Goal: Task Accomplishment & Management: Use online tool/utility

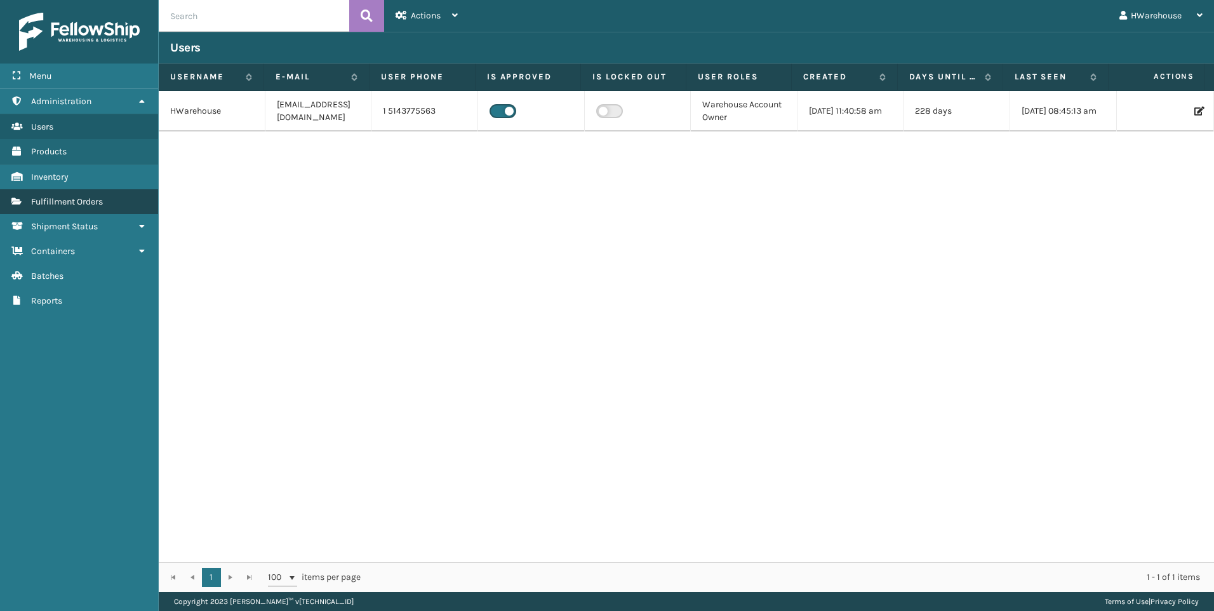
click at [59, 198] on span "Fulfillment Orders" at bounding box center [67, 201] width 72 height 11
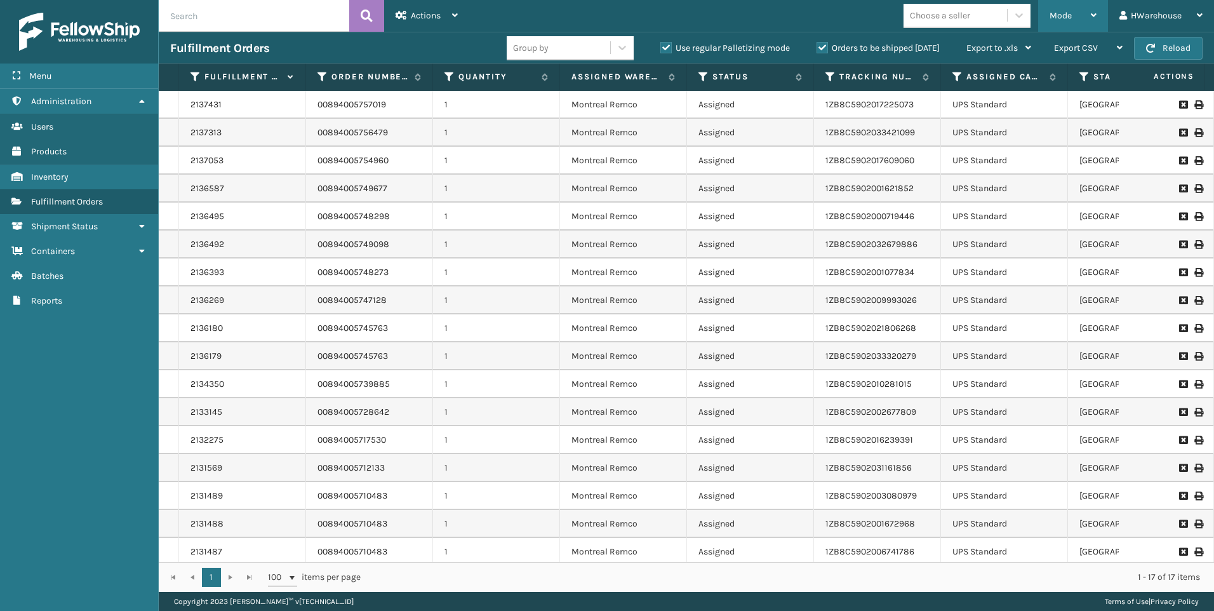
click at [1070, 20] on span "Mode" at bounding box center [1060, 15] width 22 height 11
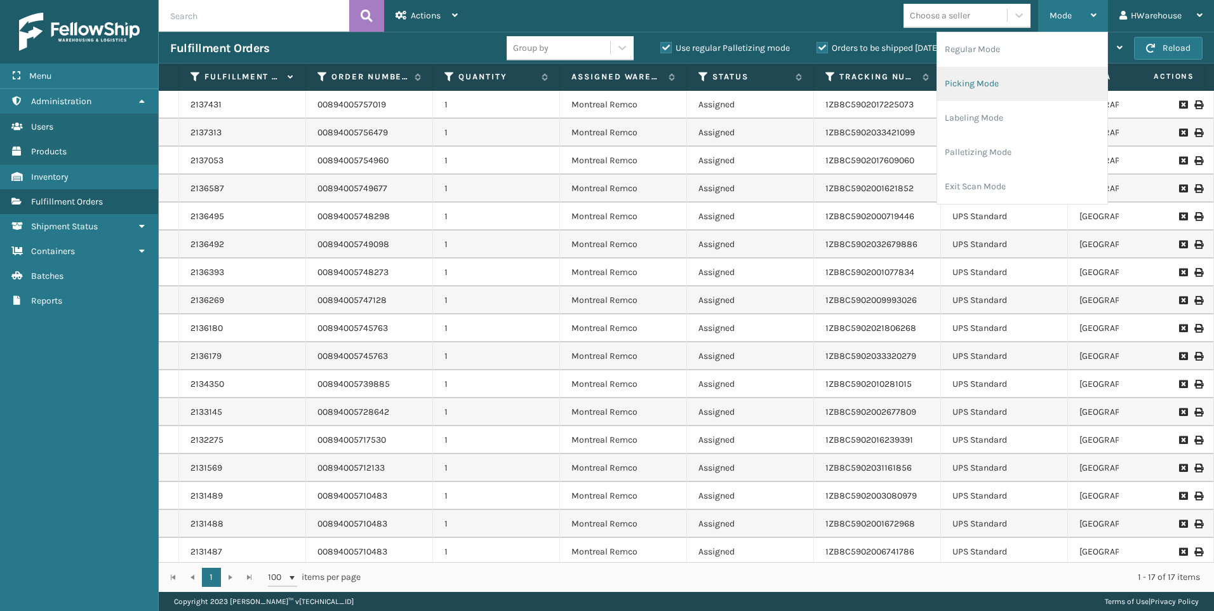
click at [1011, 74] on li "Picking Mode" at bounding box center [1022, 84] width 170 height 34
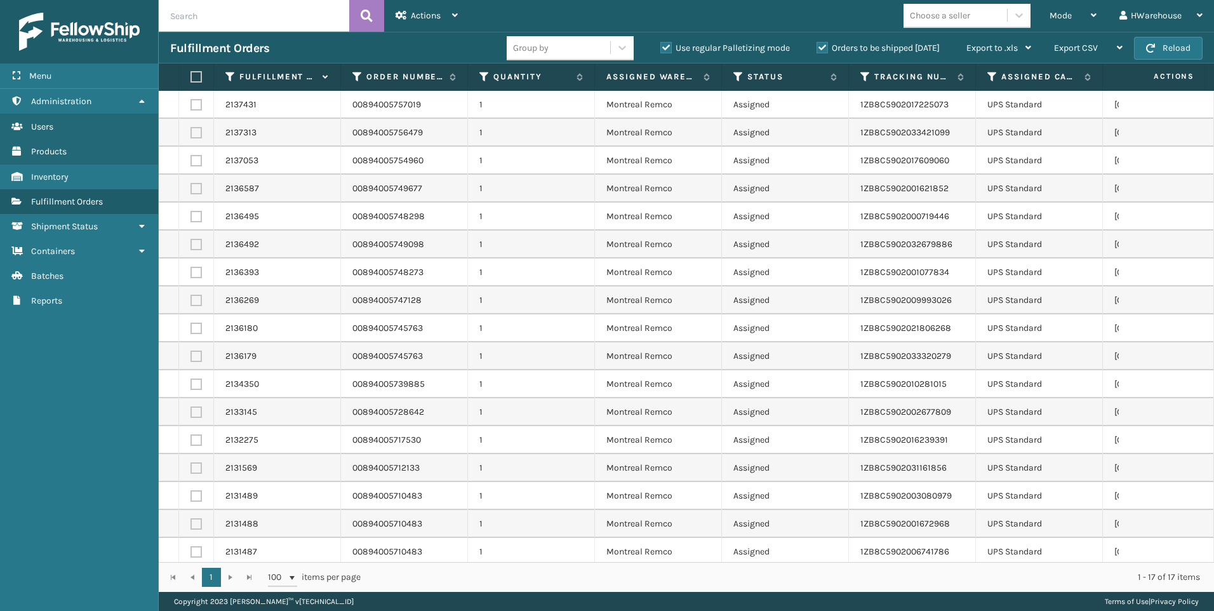
click at [198, 76] on label at bounding box center [194, 76] width 8 height 11
click at [191, 76] on input "checkbox" at bounding box center [190, 77] width 1 height 8
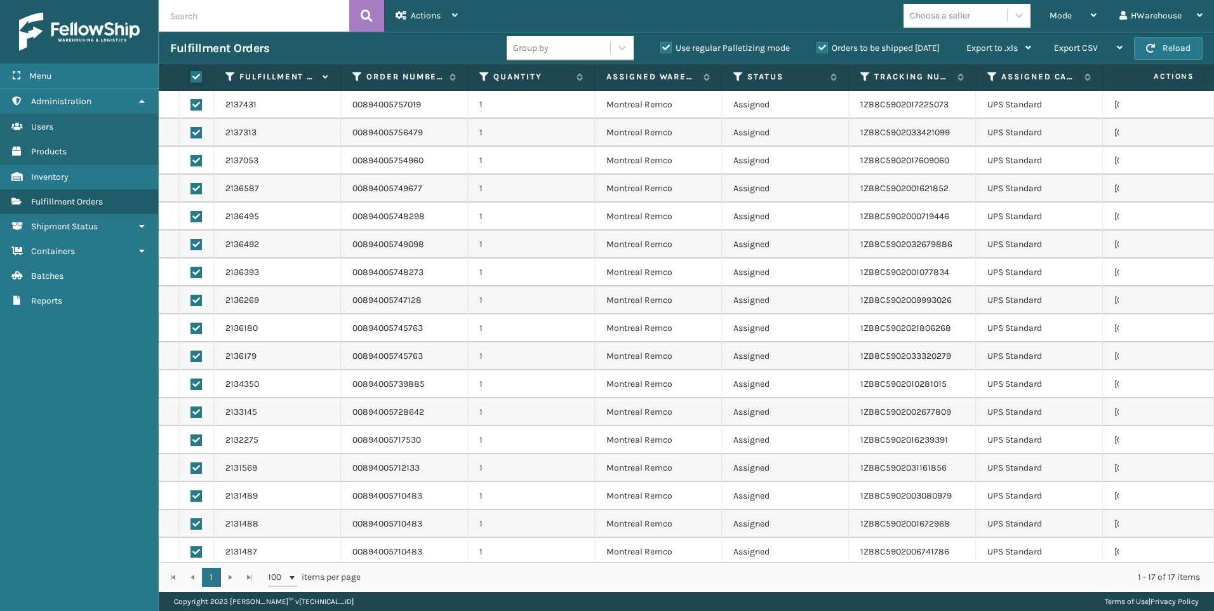
checkbox input "true"
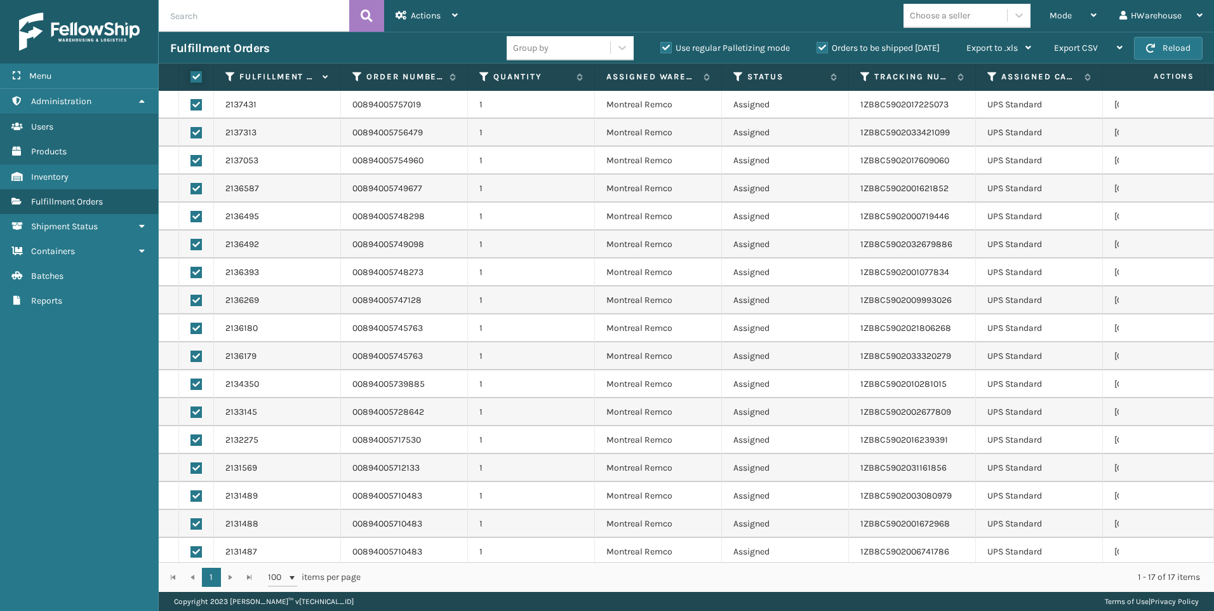
checkbox input "true"
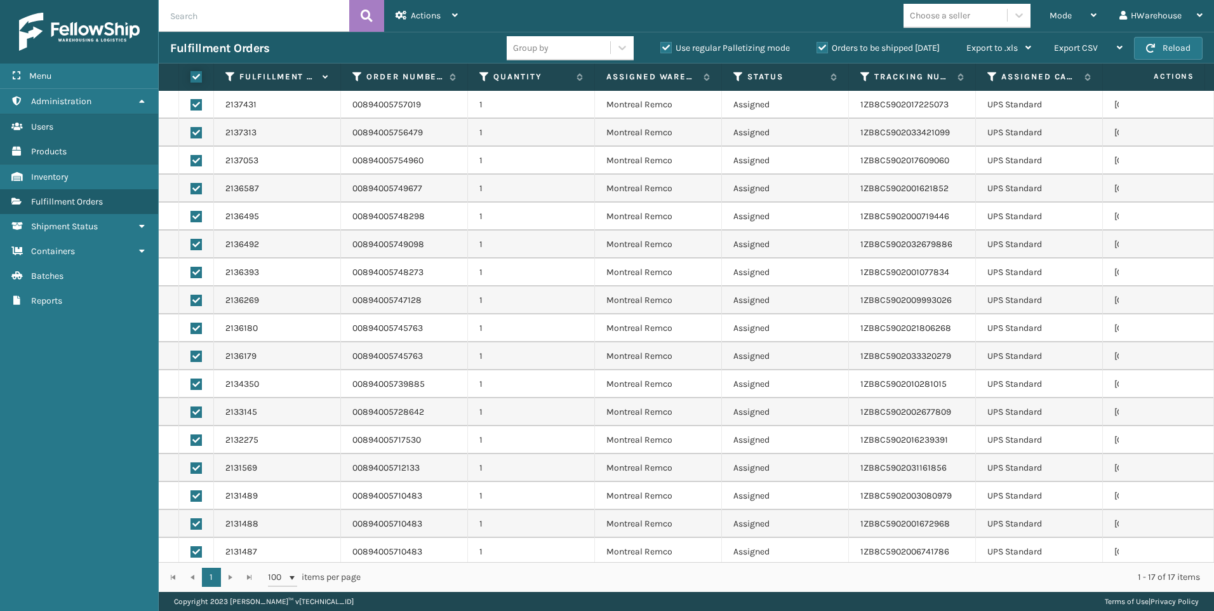
checkbox input "true"
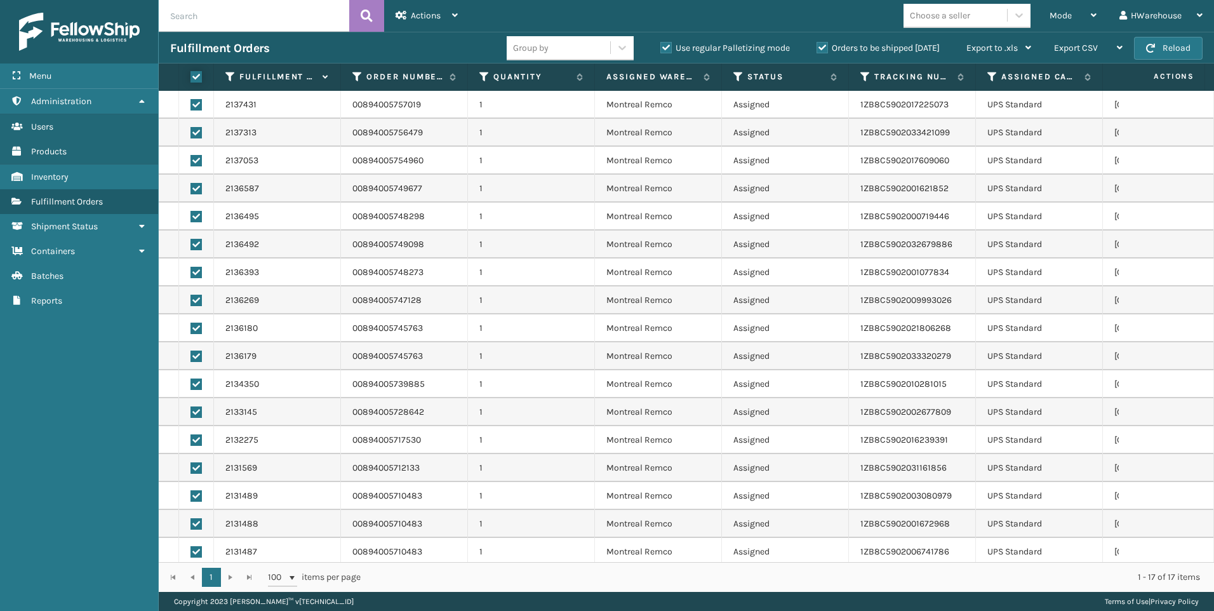
checkbox input "true"
click at [431, 16] on span "Actions" at bounding box center [426, 15] width 30 height 11
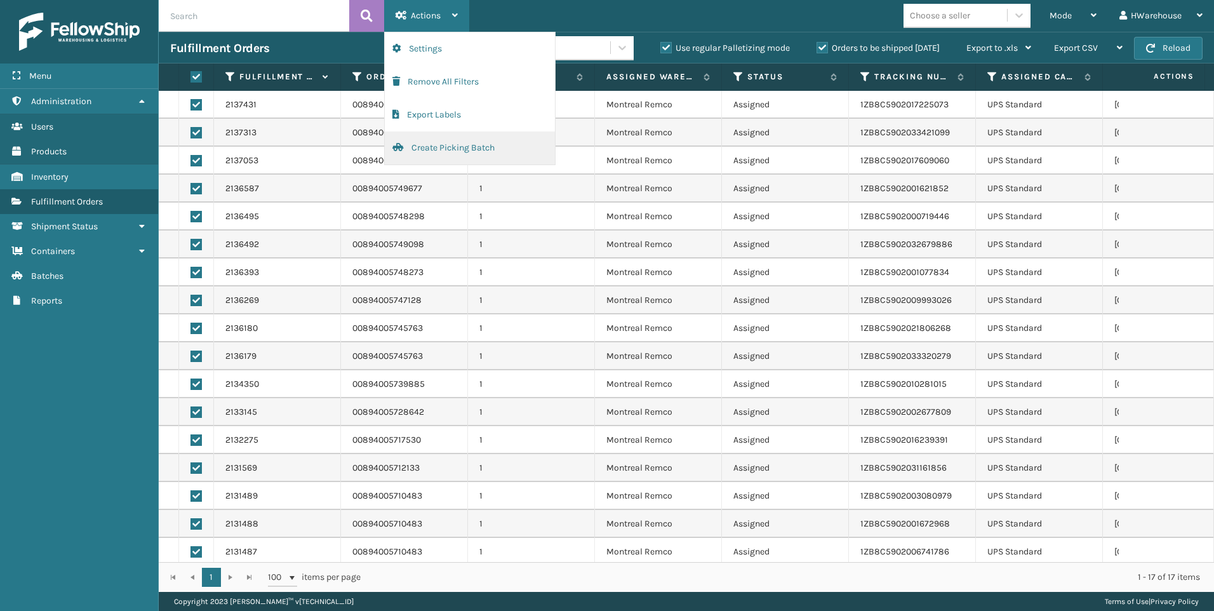
click at [465, 148] on button "Create Picking Batch" at bounding box center [470, 147] width 170 height 33
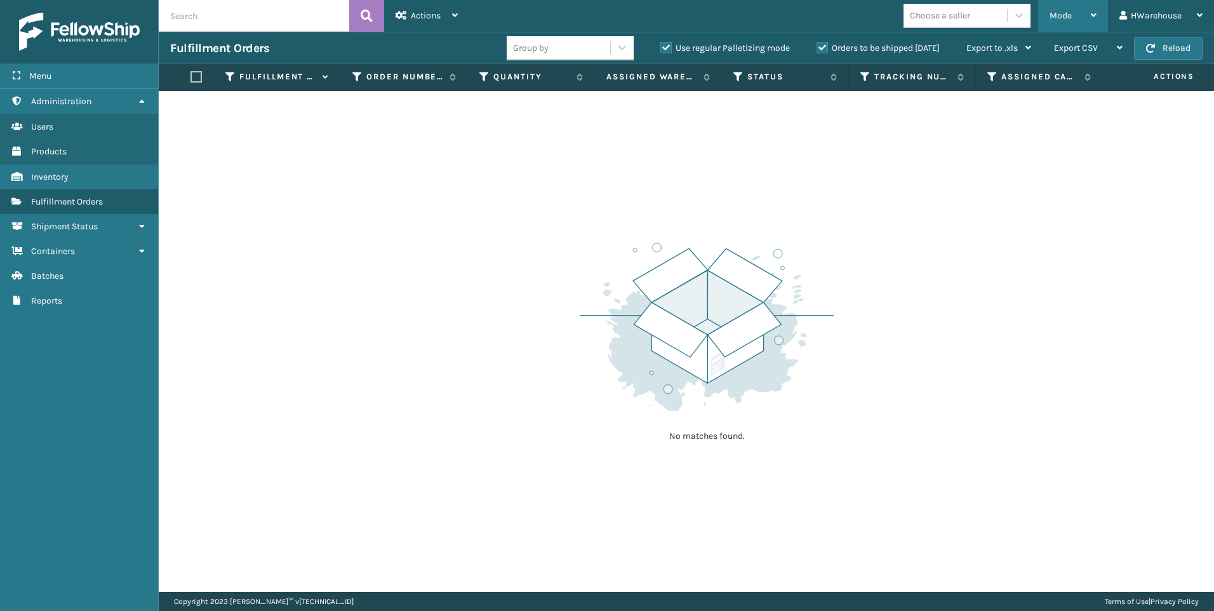
click at [1060, 15] on span "Mode" at bounding box center [1060, 15] width 22 height 11
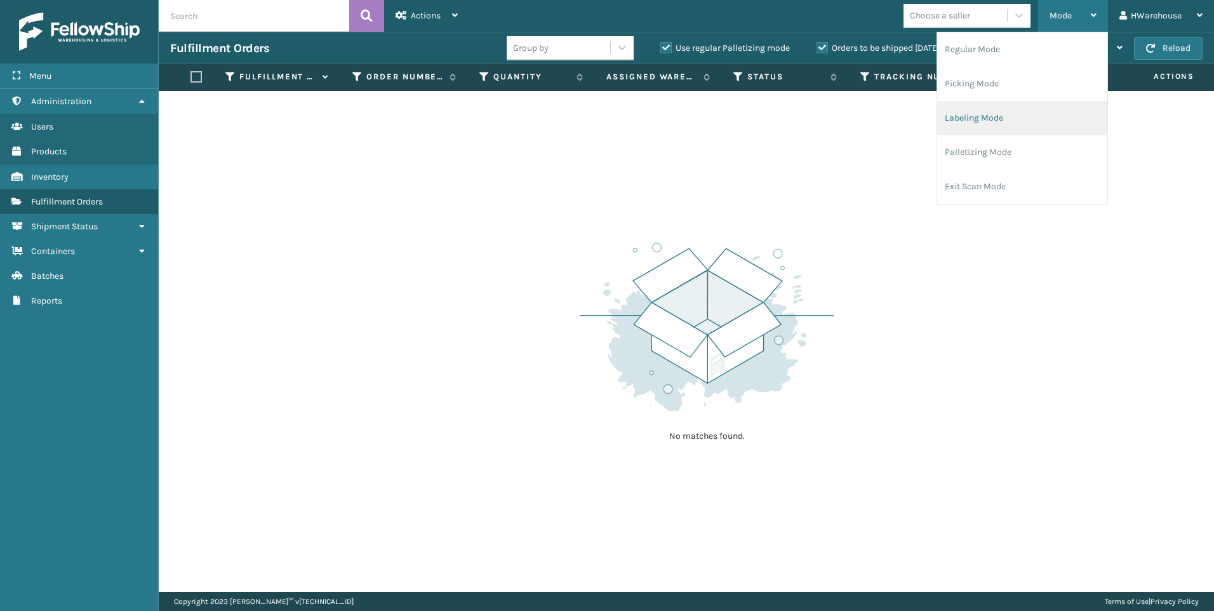
click at [1001, 114] on li "Labeling Mode" at bounding box center [1022, 118] width 170 height 34
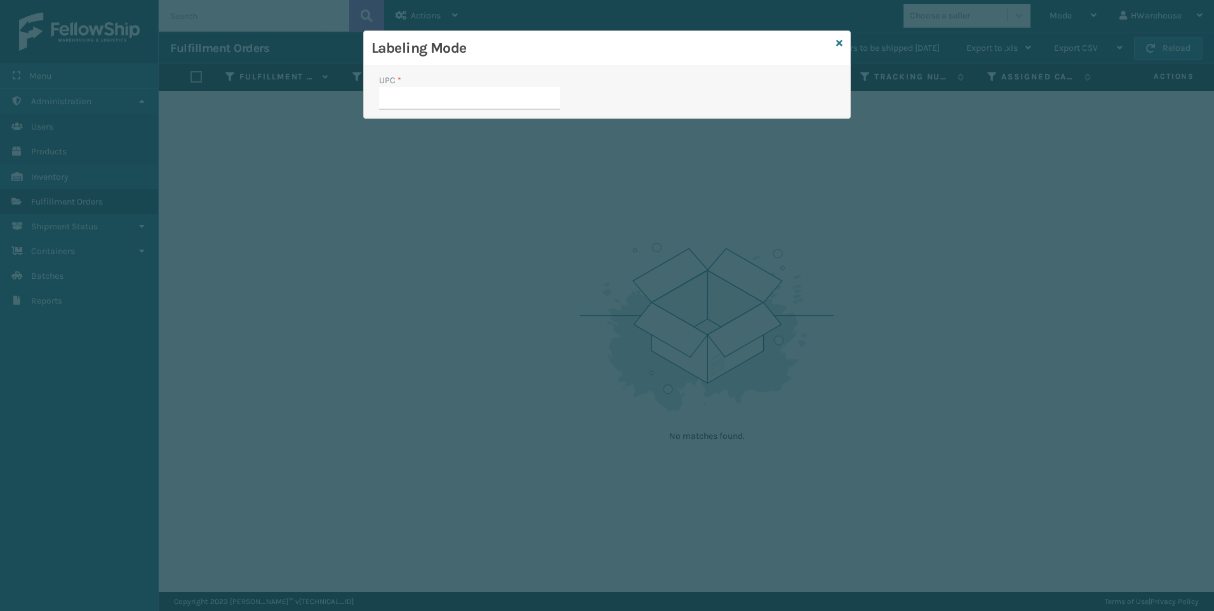
click at [465, 96] on input "UPC *" at bounding box center [469, 98] width 181 height 23
type input "840985117931"
click at [493, 93] on input "840985117931" at bounding box center [458, 98] width 158 height 23
click at [488, 102] on input "840985117931" at bounding box center [458, 98] width 158 height 23
click at [515, 100] on input "UPC *" at bounding box center [469, 98] width 181 height 23
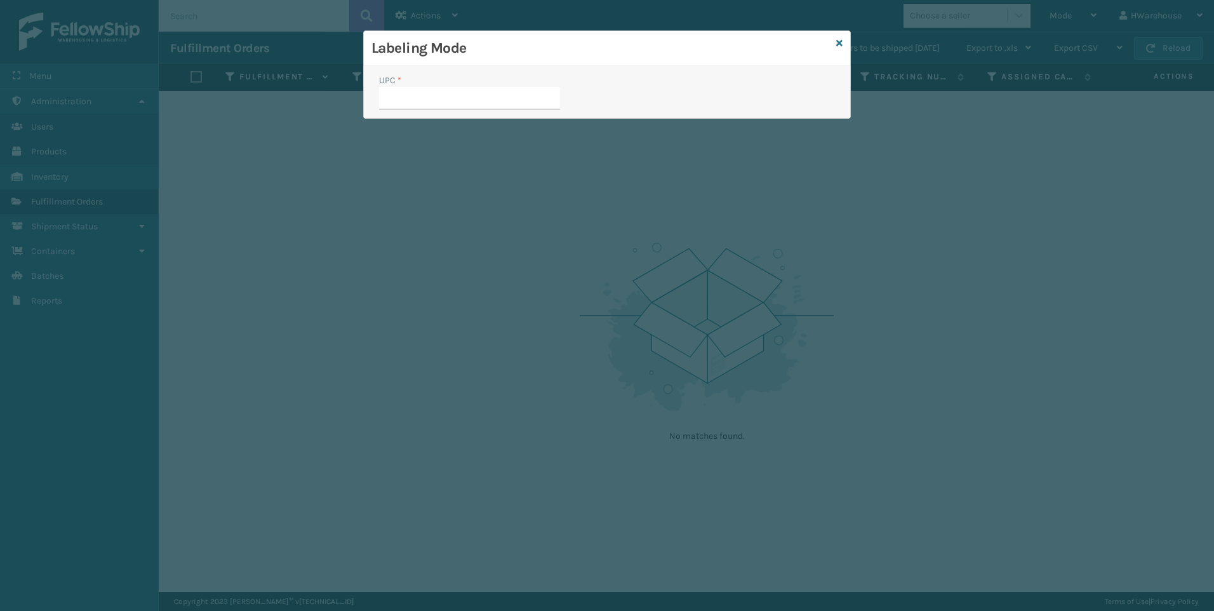
type input "840985117931"
click at [514, 102] on input "UPC *" at bounding box center [469, 98] width 181 height 23
type input "840985117931"
click at [505, 107] on input "UPC *" at bounding box center [469, 98] width 181 height 23
type input "840985117931"
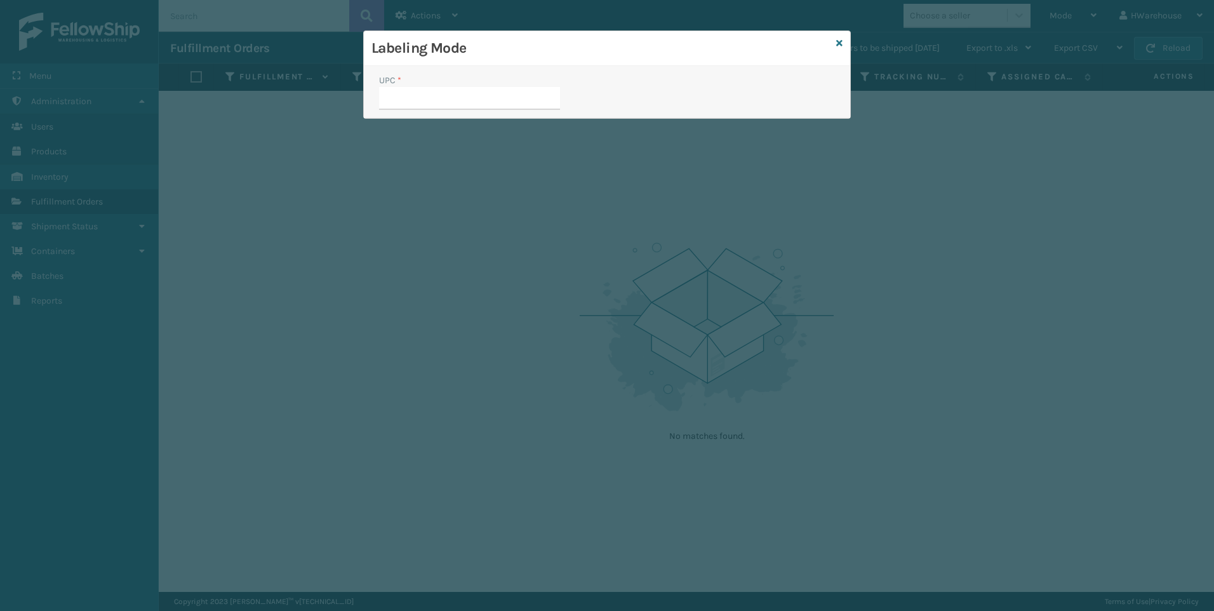
click at [484, 104] on input "UPC *" at bounding box center [469, 98] width 181 height 23
type input "840985117931"
click at [487, 99] on input "UPC *" at bounding box center [469, 98] width 181 height 23
type input "840985117931"
click at [488, 103] on input "UPC *" at bounding box center [469, 98] width 181 height 23
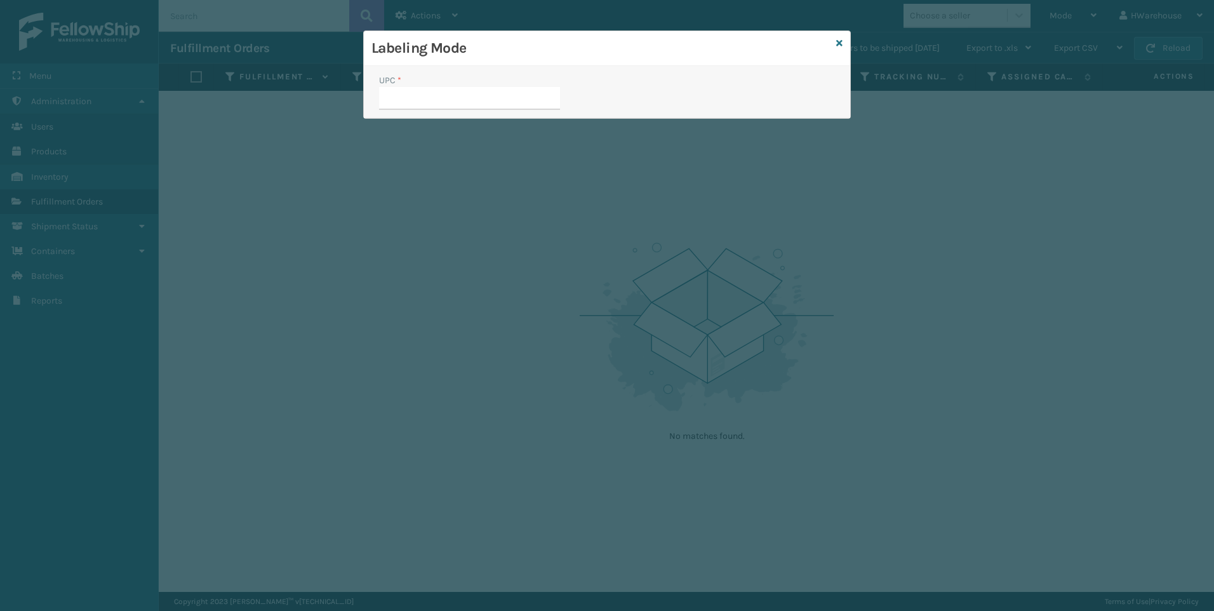
type input "840985117931"
click at [529, 99] on input "UPC *" at bounding box center [469, 98] width 181 height 23
type input "840985117931"
click at [528, 98] on input "UPC *" at bounding box center [469, 98] width 181 height 23
type input "840985117931"
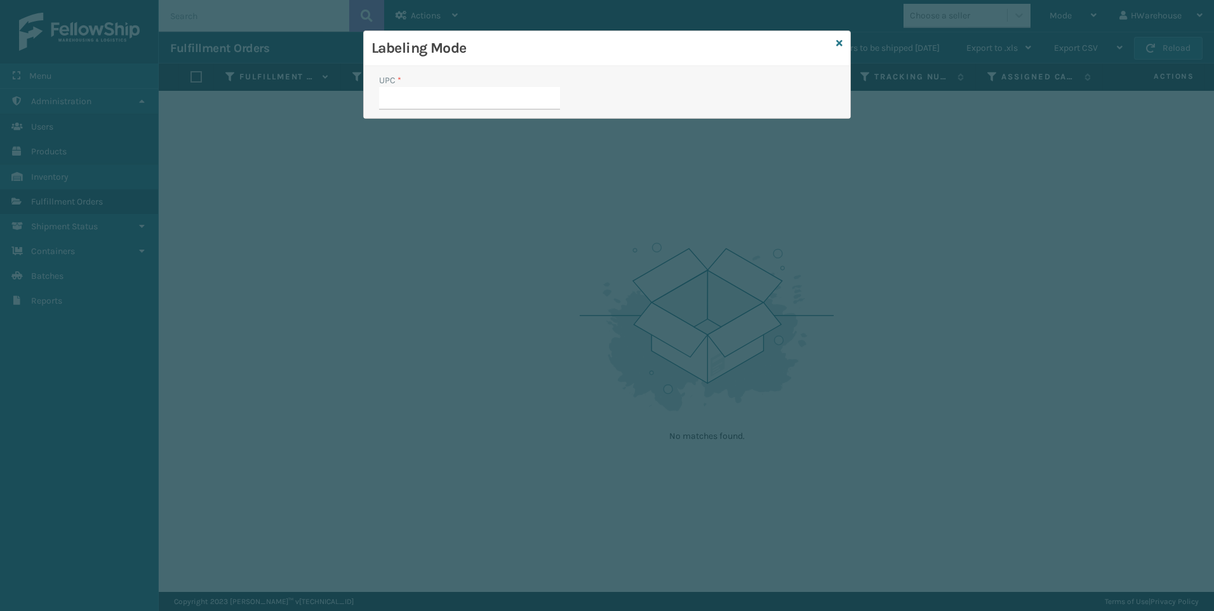
click at [541, 108] on input "UPC *" at bounding box center [469, 98] width 181 height 23
type input "840985117931"
click at [544, 107] on input "UPC *" at bounding box center [469, 98] width 181 height 23
type input "840985117931"
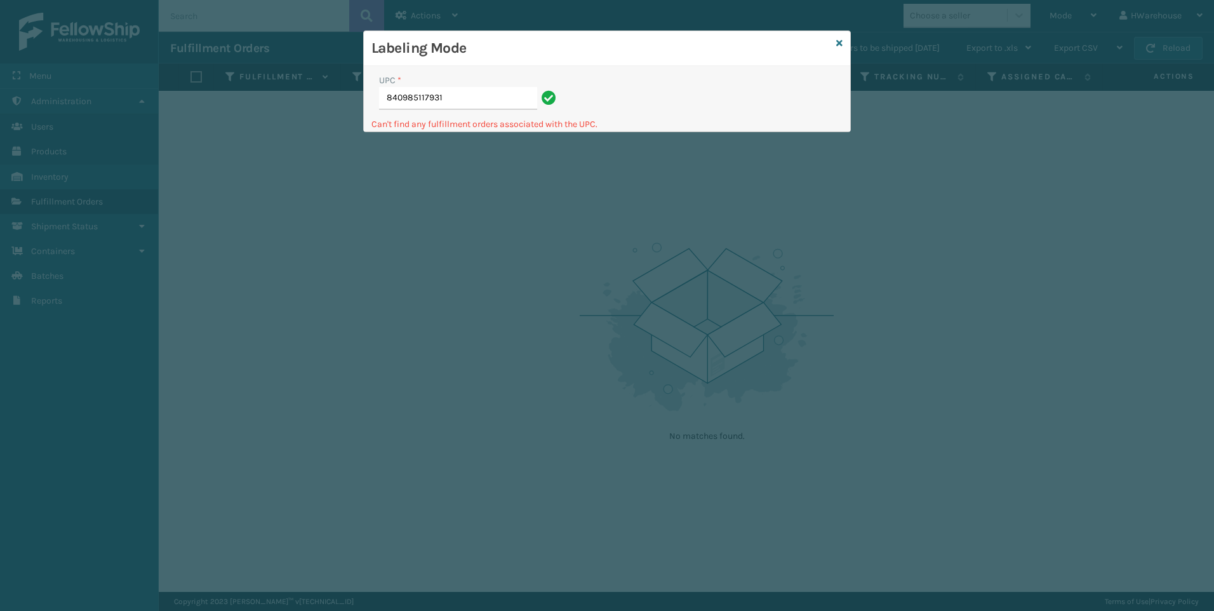
click at [490, 98] on input "840985117931" at bounding box center [458, 98] width 158 height 23
click at [522, 100] on input "840985117931" at bounding box center [458, 98] width 158 height 23
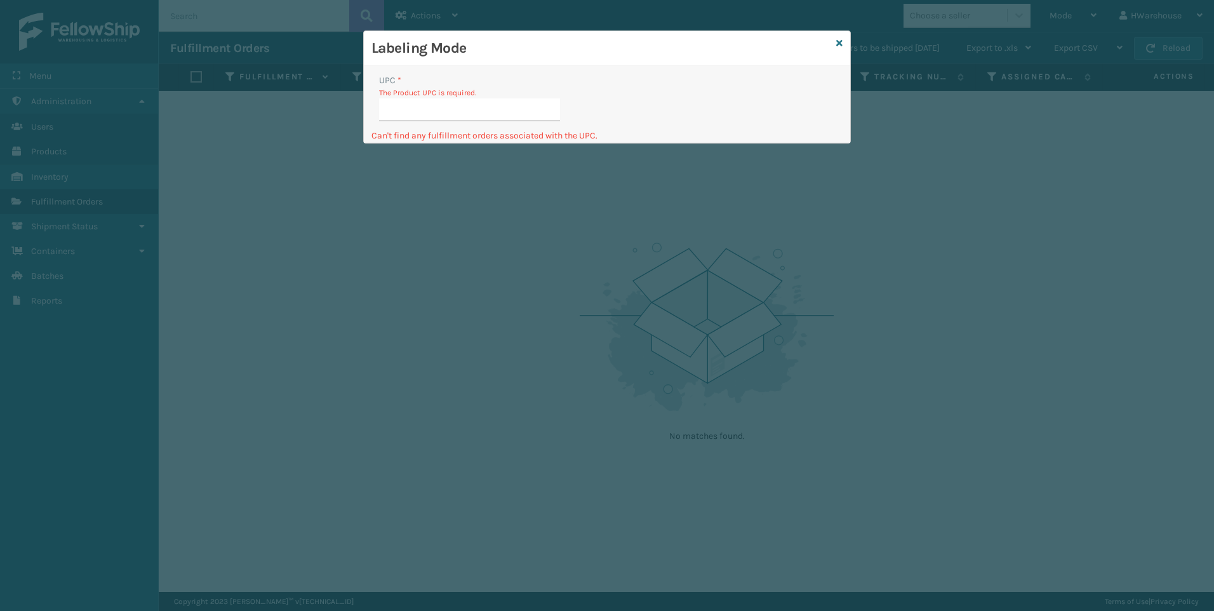
click at [510, 107] on input "UPC *" at bounding box center [469, 109] width 181 height 23
type input "840985117955"
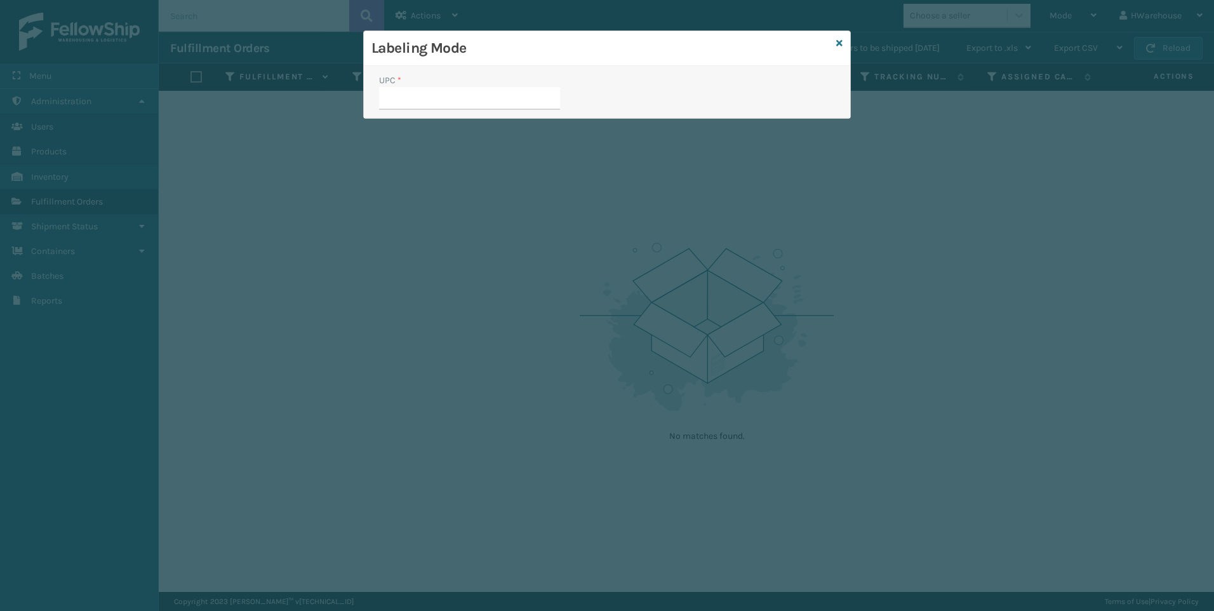
click at [507, 96] on input "UPC *" at bounding box center [469, 98] width 181 height 23
type input "840985117955"
click at [505, 108] on input "UPC *" at bounding box center [469, 98] width 181 height 23
type input "840985117955"
click at [522, 98] on input "UPC *" at bounding box center [469, 98] width 181 height 23
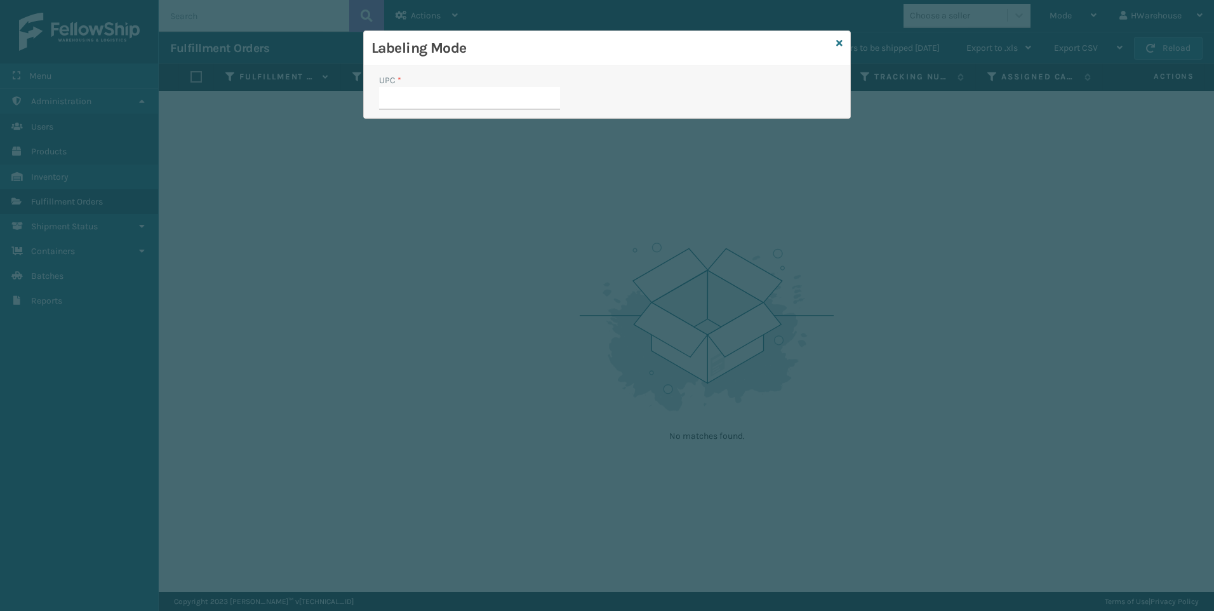
type input "840985117955"
click at [479, 106] on input "UPC *" at bounding box center [469, 98] width 181 height 23
type input "840985117955"
click at [531, 103] on input "UPC *" at bounding box center [469, 98] width 181 height 23
type input "840985117955"
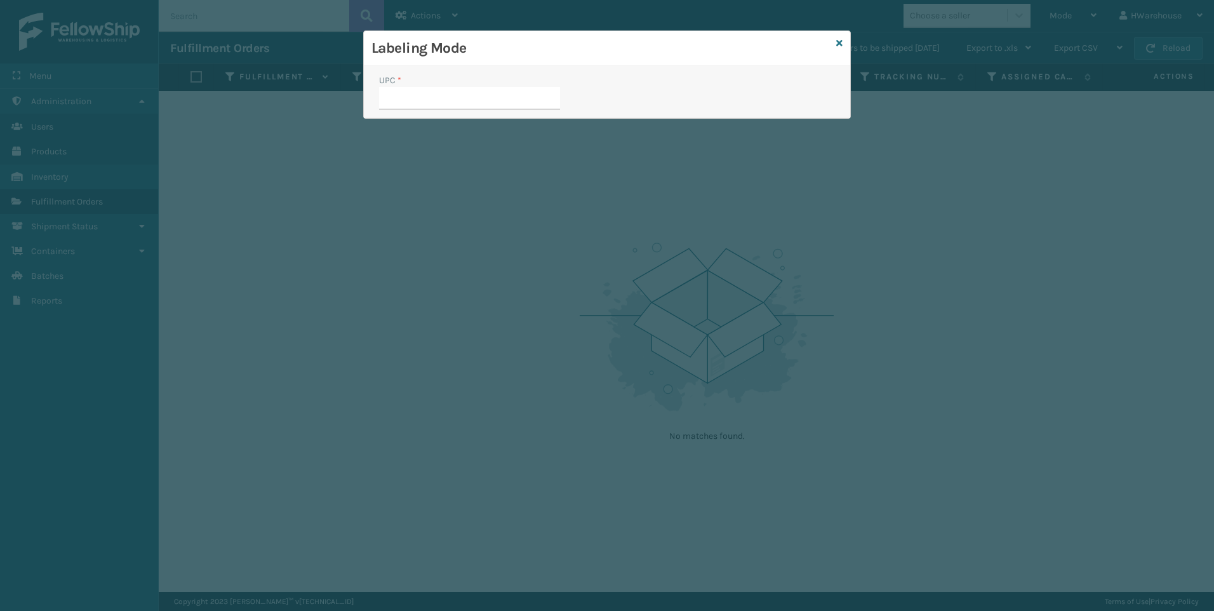
click at [449, 100] on input "UPC *" at bounding box center [469, 98] width 181 height 23
type input "840985117955"
click at [489, 100] on input "UPC *" at bounding box center [469, 98] width 181 height 23
type input "840985117955"
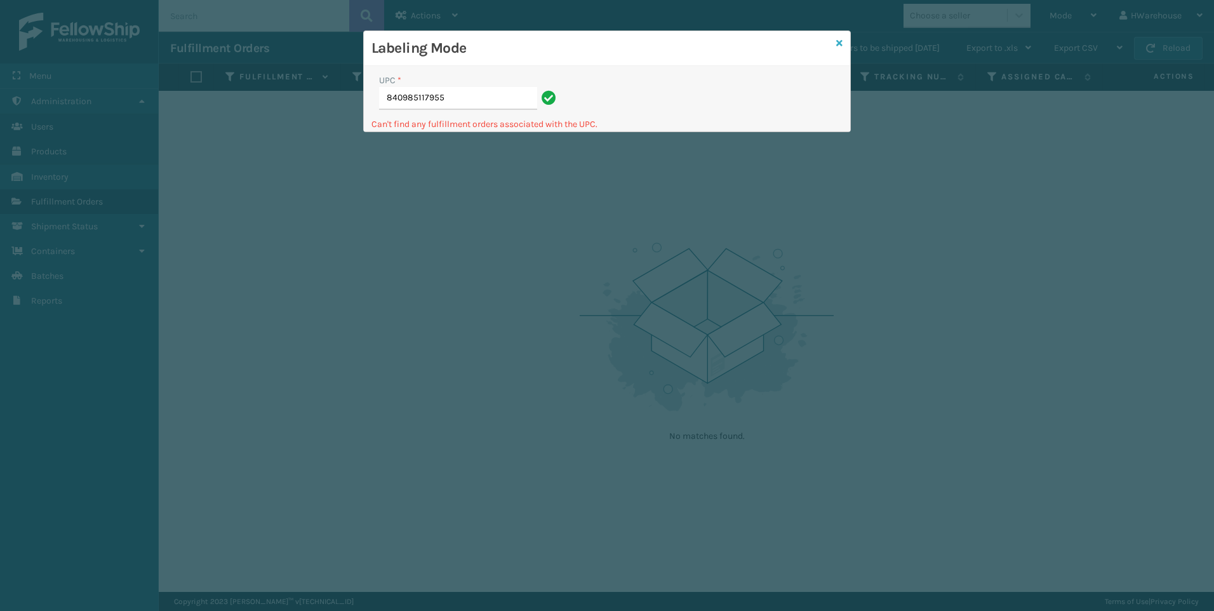
click at [840, 40] on icon at bounding box center [839, 43] width 6 height 9
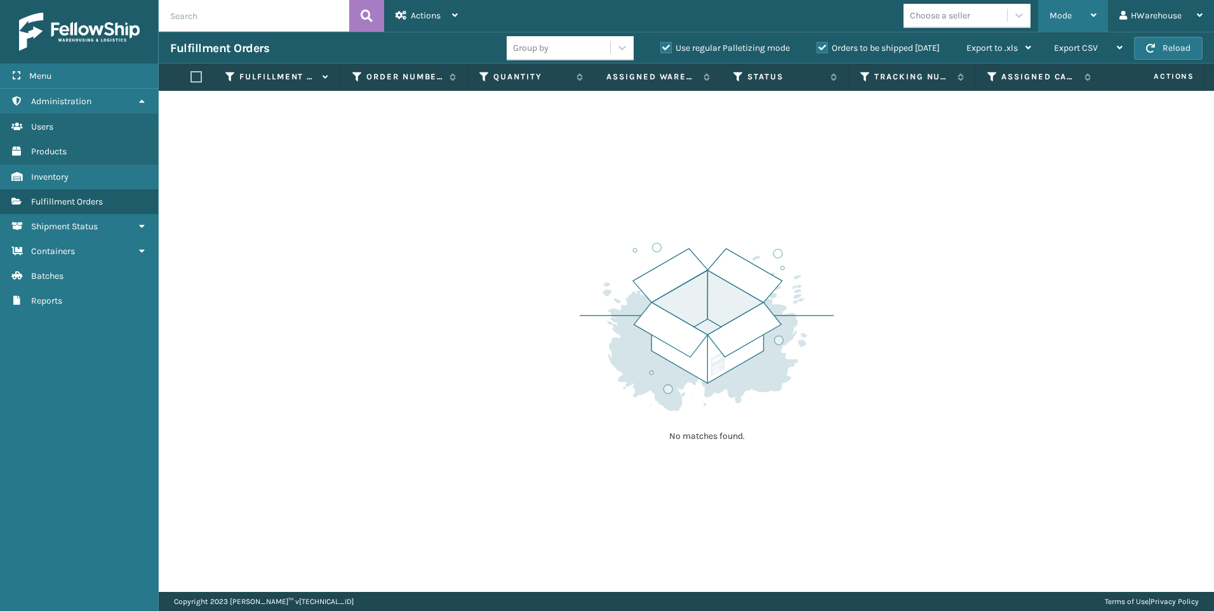
click at [1050, 16] on span "Mode" at bounding box center [1060, 15] width 22 height 11
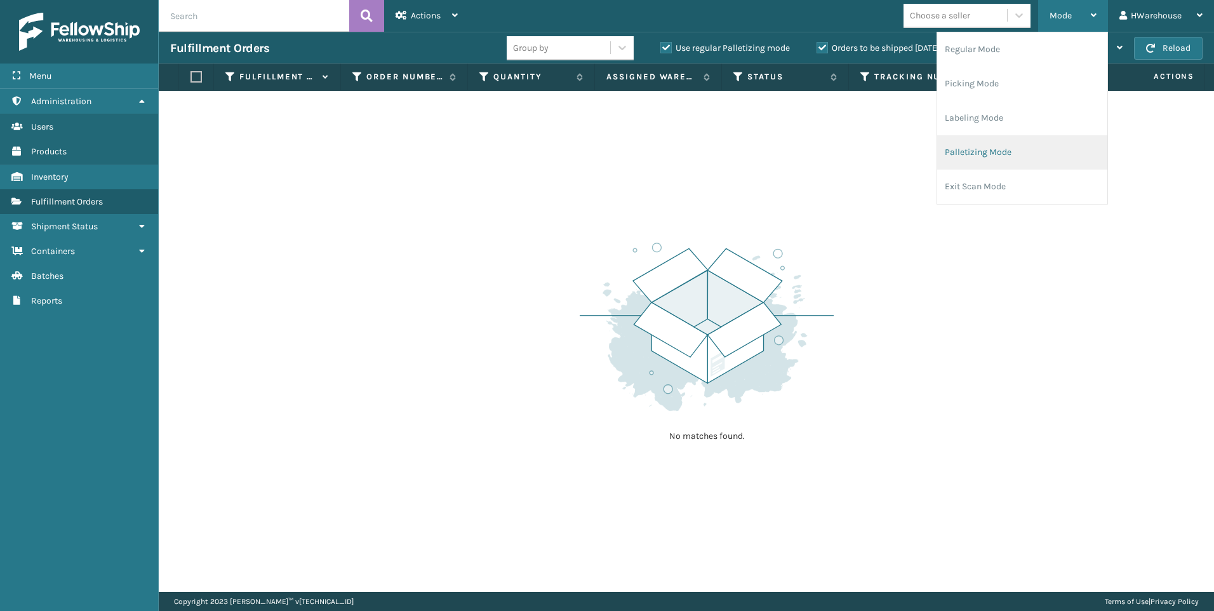
click at [1002, 155] on li "Palletizing Mode" at bounding box center [1022, 152] width 170 height 34
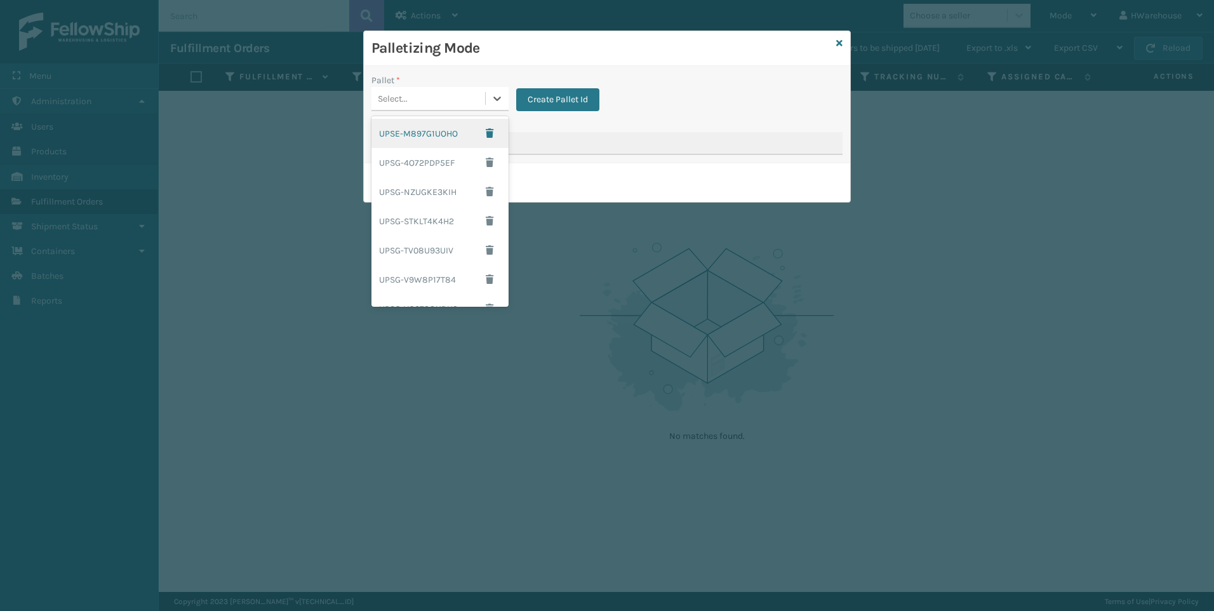
click at [466, 100] on div "Select..." at bounding box center [428, 98] width 114 height 21
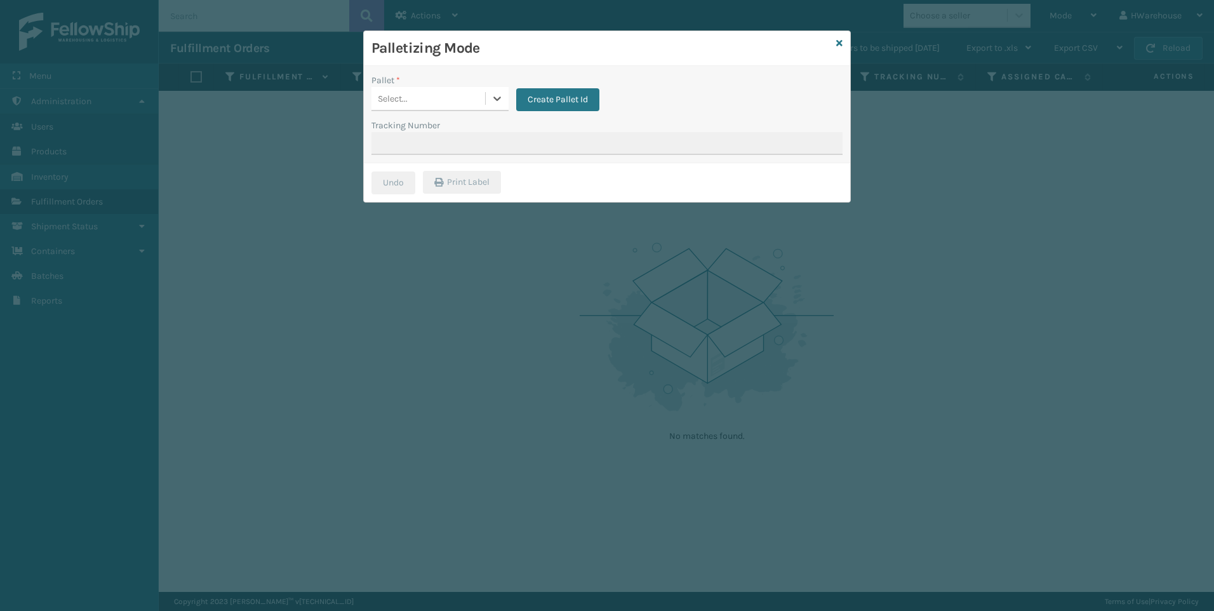
click at [466, 100] on div "Select..." at bounding box center [428, 98] width 114 height 21
click at [550, 96] on button "Create Pallet Id" at bounding box center [557, 99] width 83 height 23
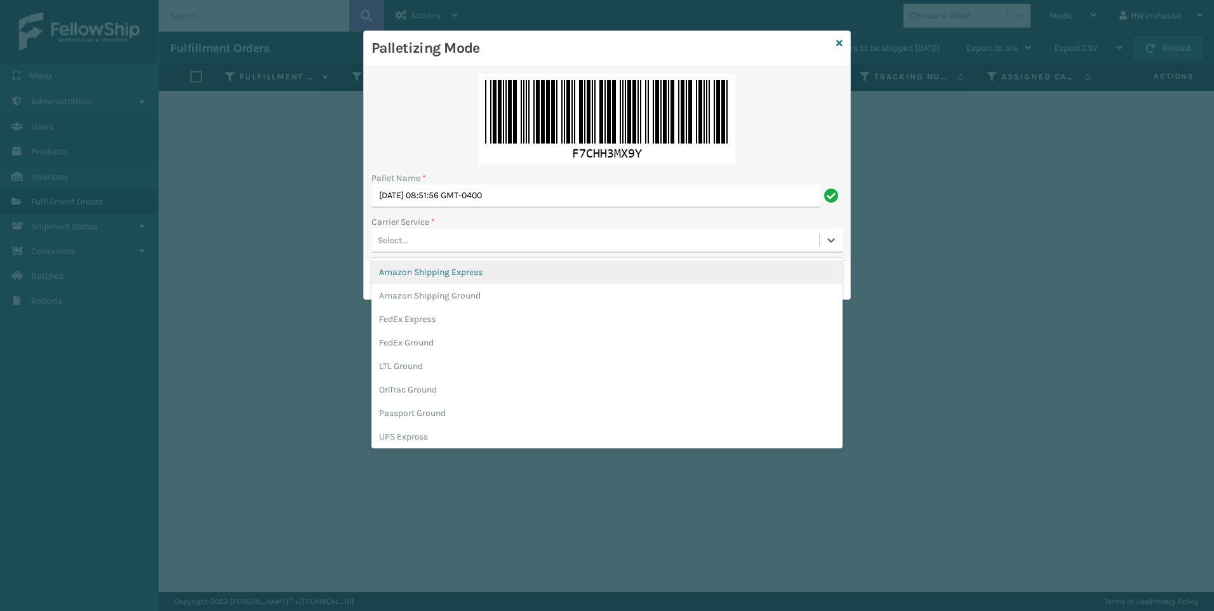
click at [439, 242] on div "Select..." at bounding box center [595, 240] width 448 height 21
type input "UP"
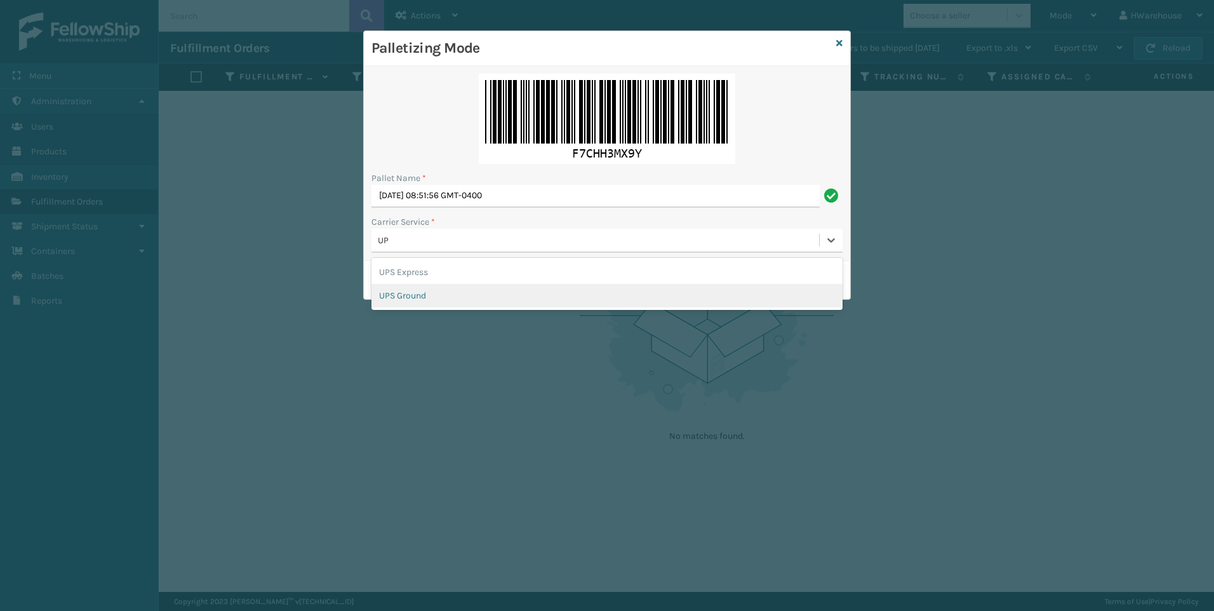
click at [448, 291] on div "UPS Ground" at bounding box center [606, 295] width 471 height 23
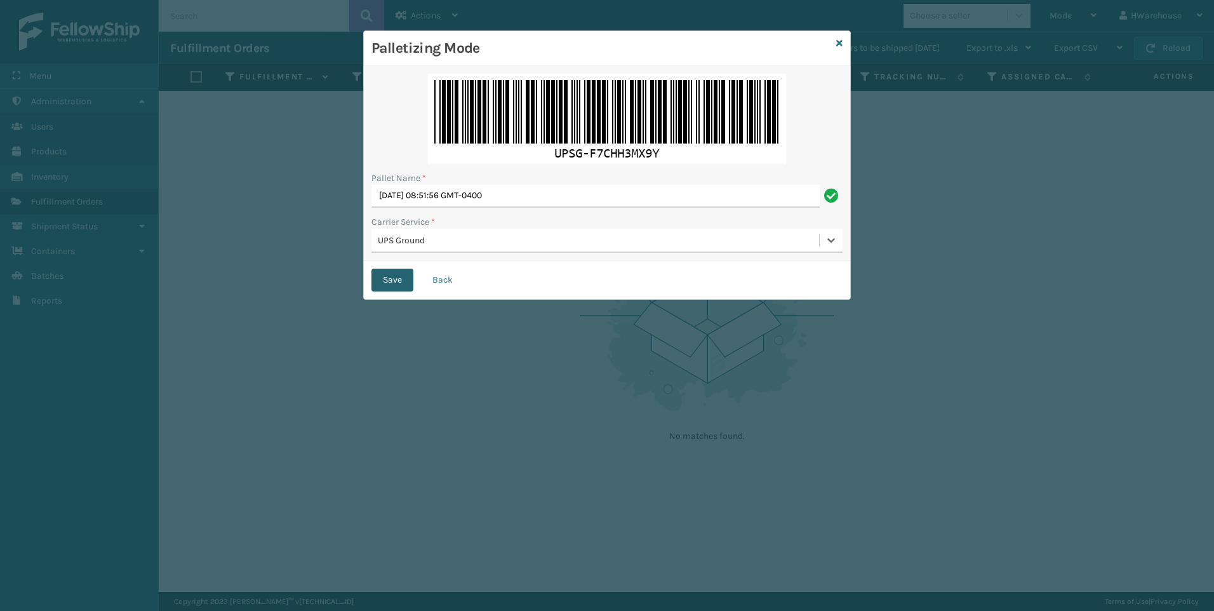
click at [377, 282] on button "Save" at bounding box center [392, 280] width 42 height 23
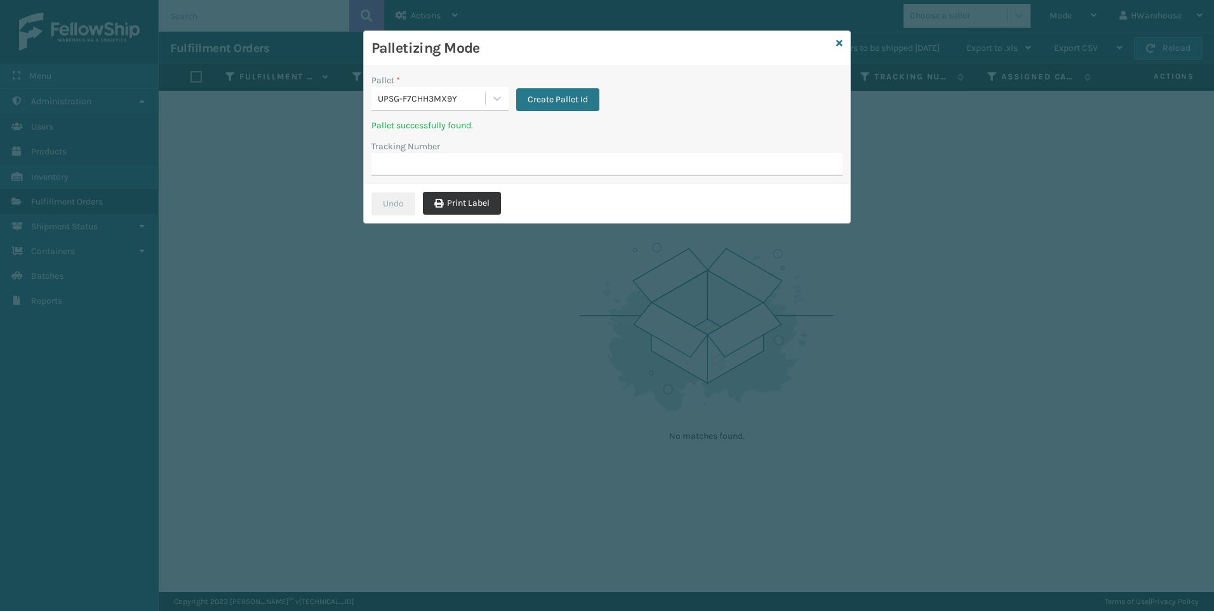
click at [445, 203] on button "Print Label" at bounding box center [462, 203] width 78 height 23
click at [423, 170] on input "Tracking Number" at bounding box center [606, 164] width 471 height 23
type input "1zb8c5902017225073"
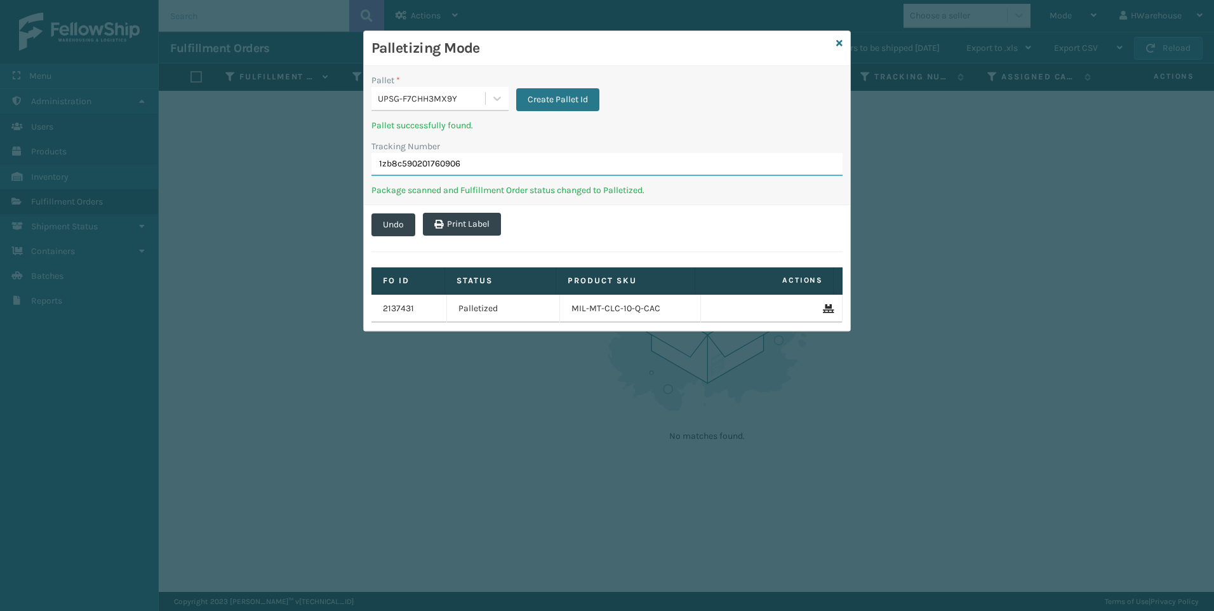
type input "1zb8c5902017609060"
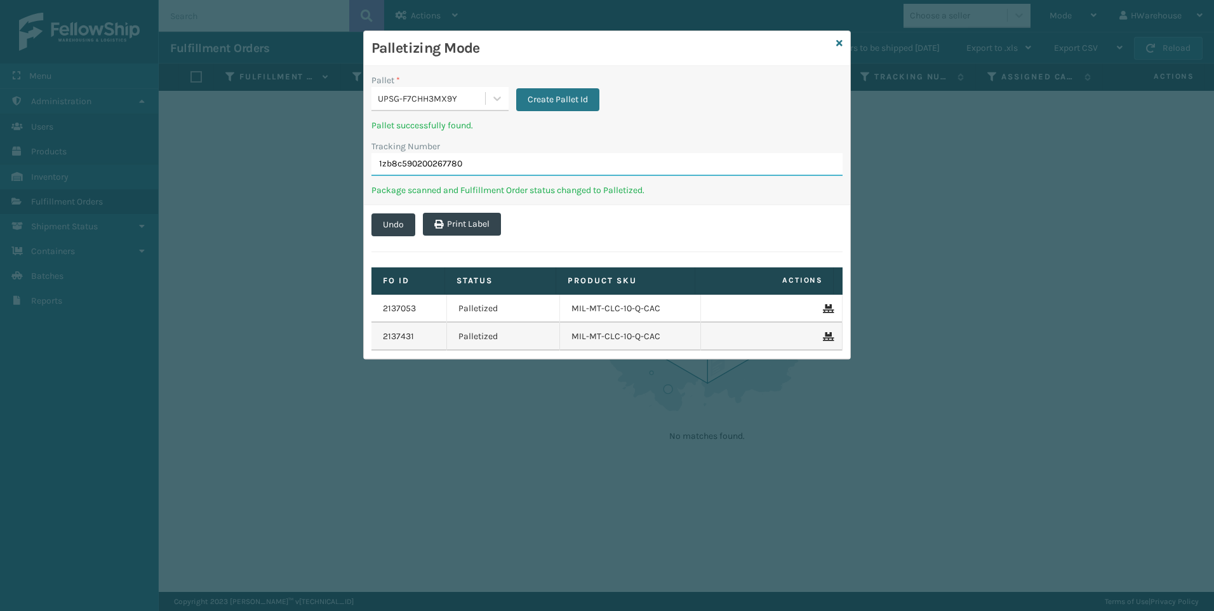
type input "1zb8c5902002677809"
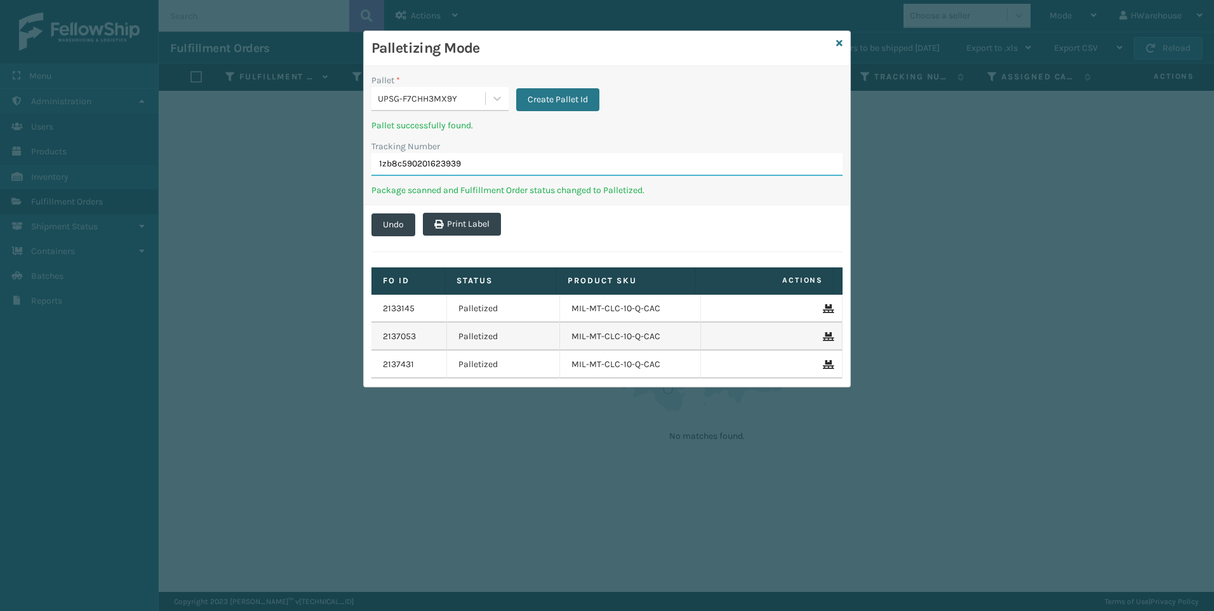
type input "1zb8c5902016239391"
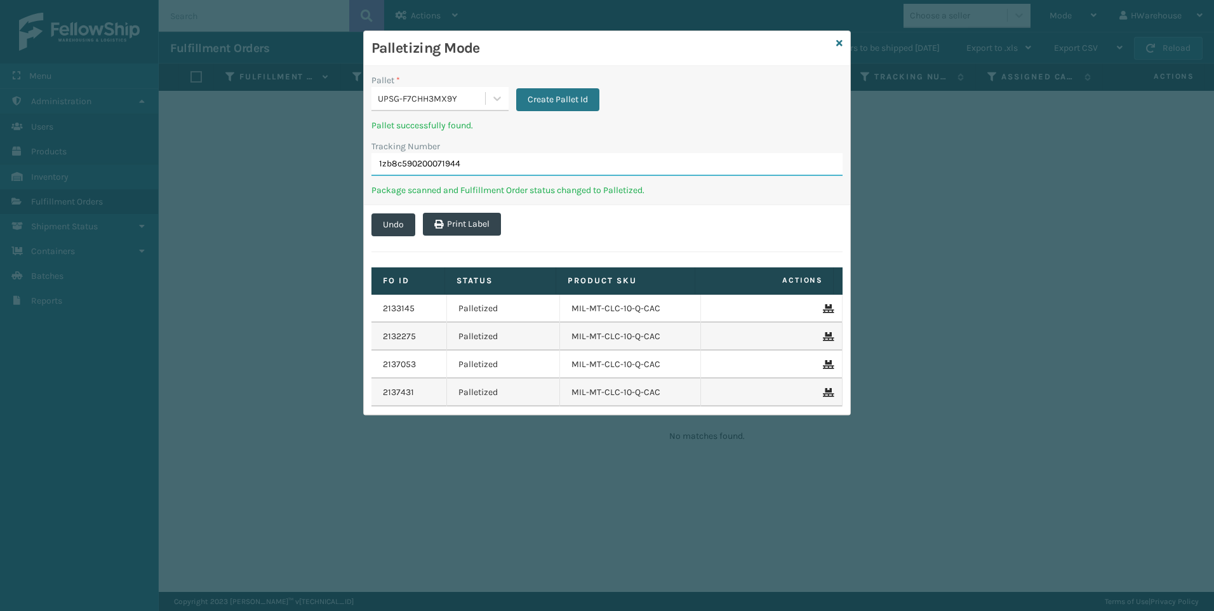
type input "1zb8c5902000719446"
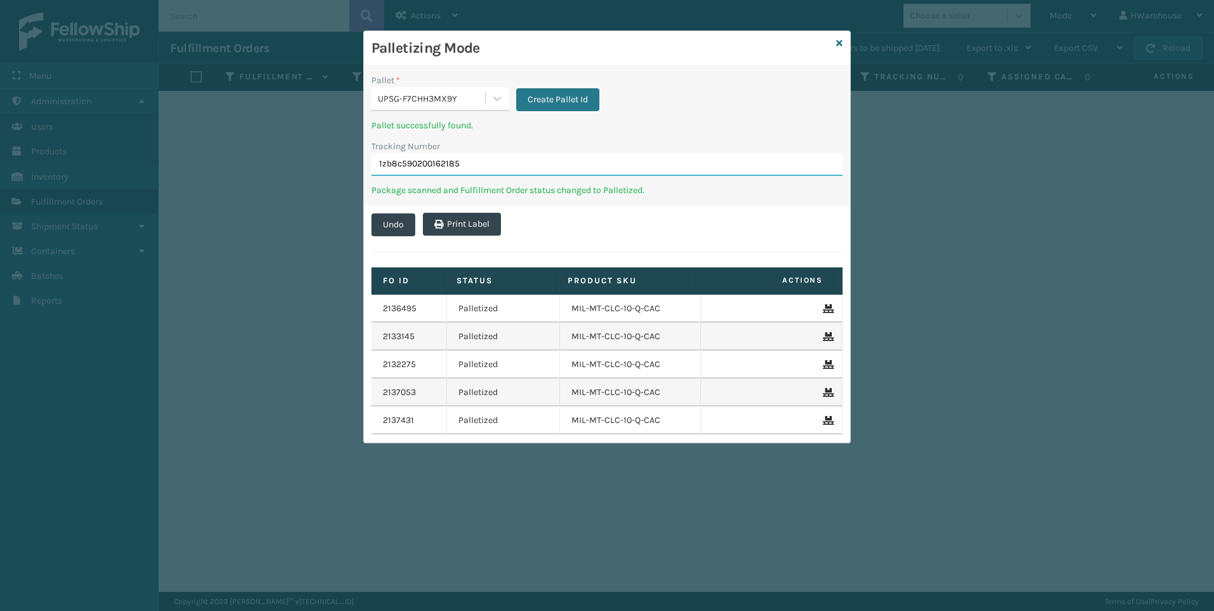
type input "1zb8c5902001621852"
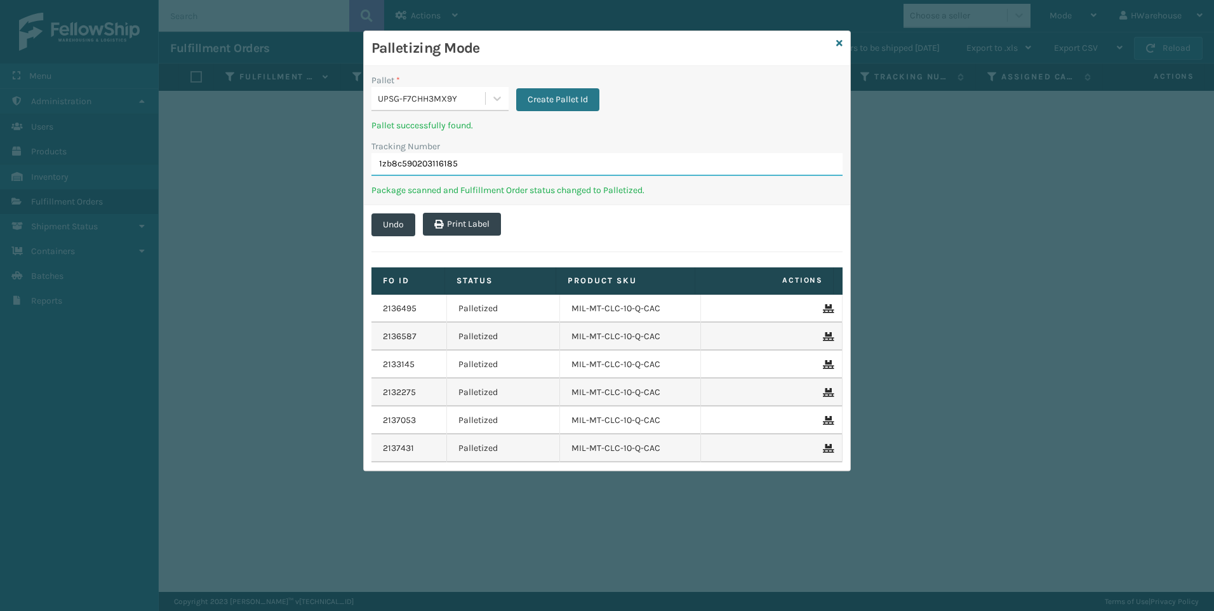
type input "1zb8c5902031161856"
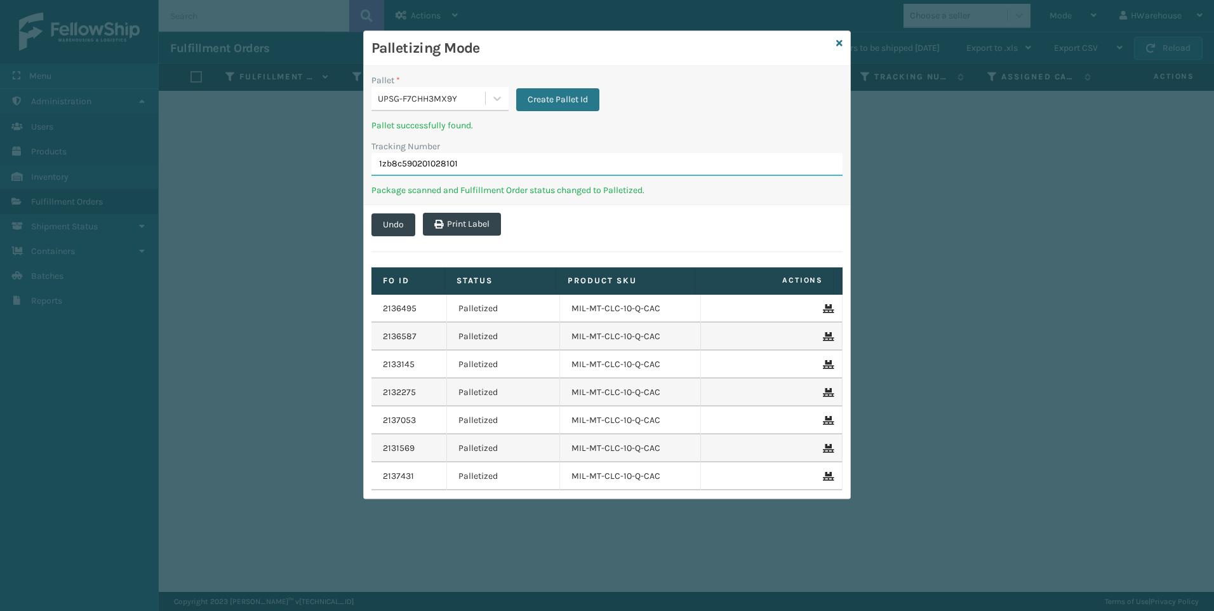
type input "1zb8c5902010281015"
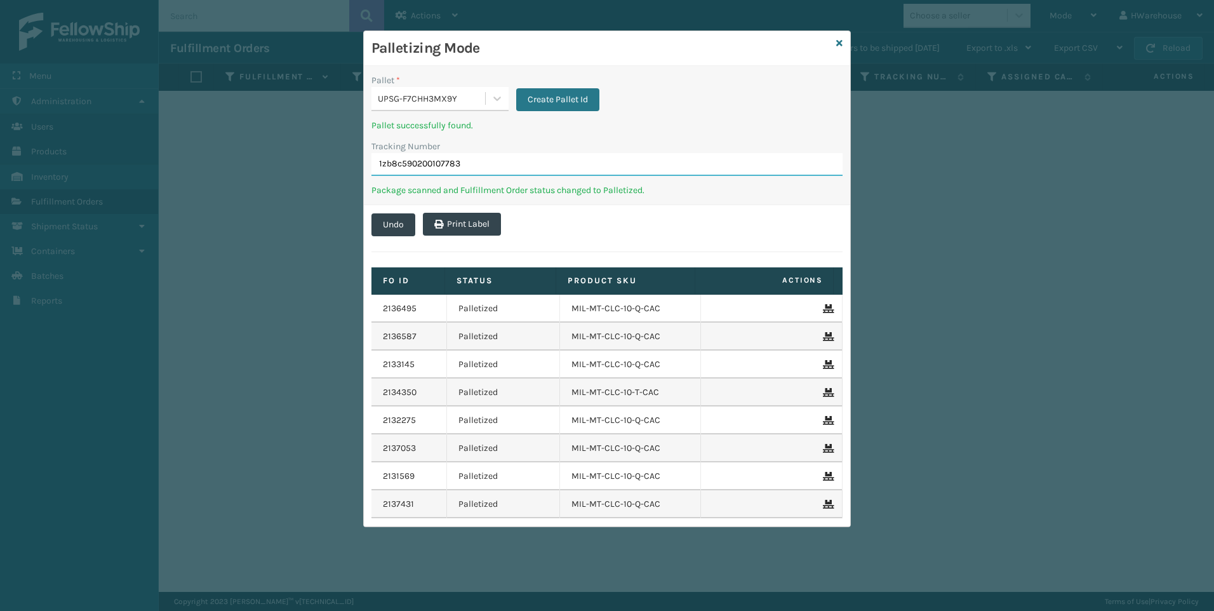
type input "1zb8c5902001077834"
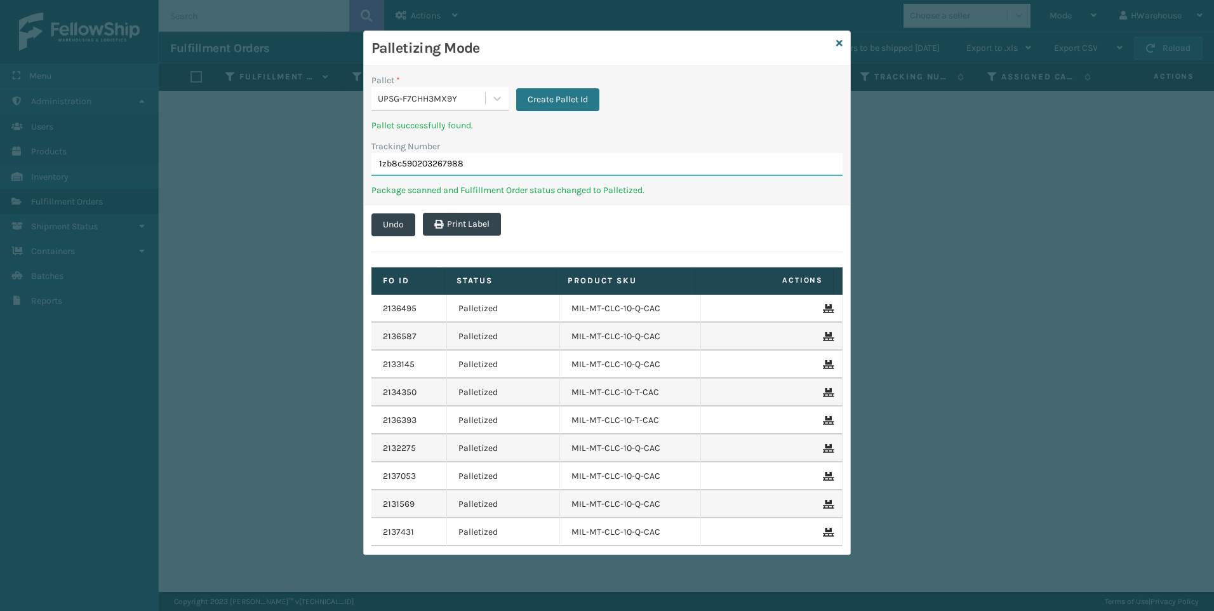
type input "1zb8c5902032679886"
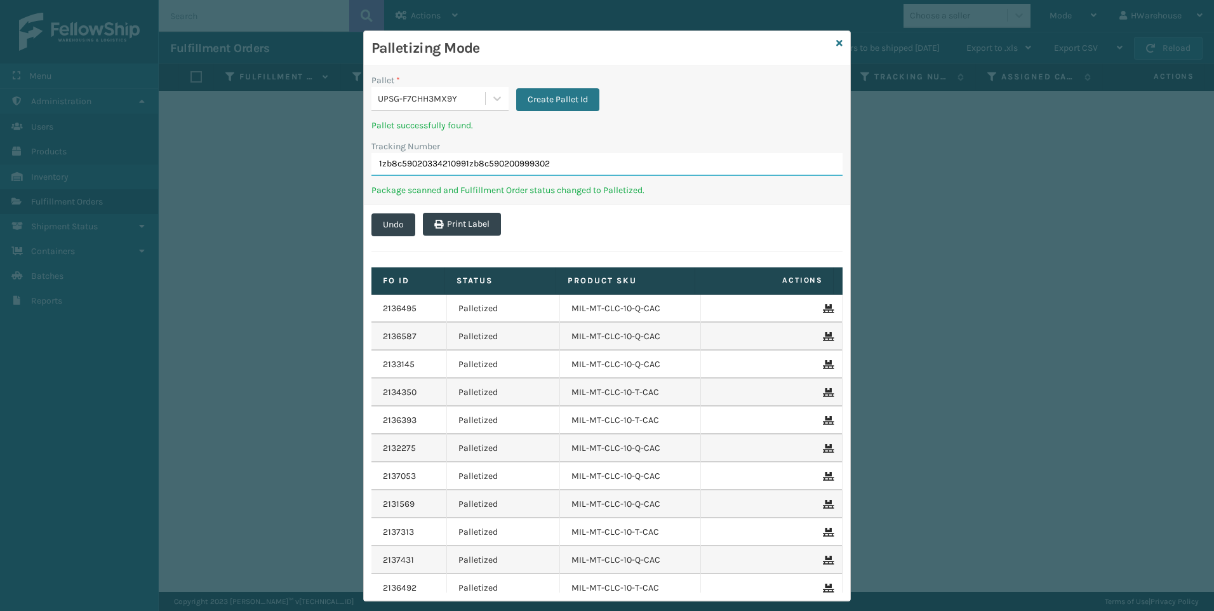
type input "1zb8c59020334210991zb8c5902009993026"
type input "1zb8c5902009993026"
type input "1zb8c5902033320279"
type input "1zb8c5902021806268"
type input "1zb8c5902006741786"
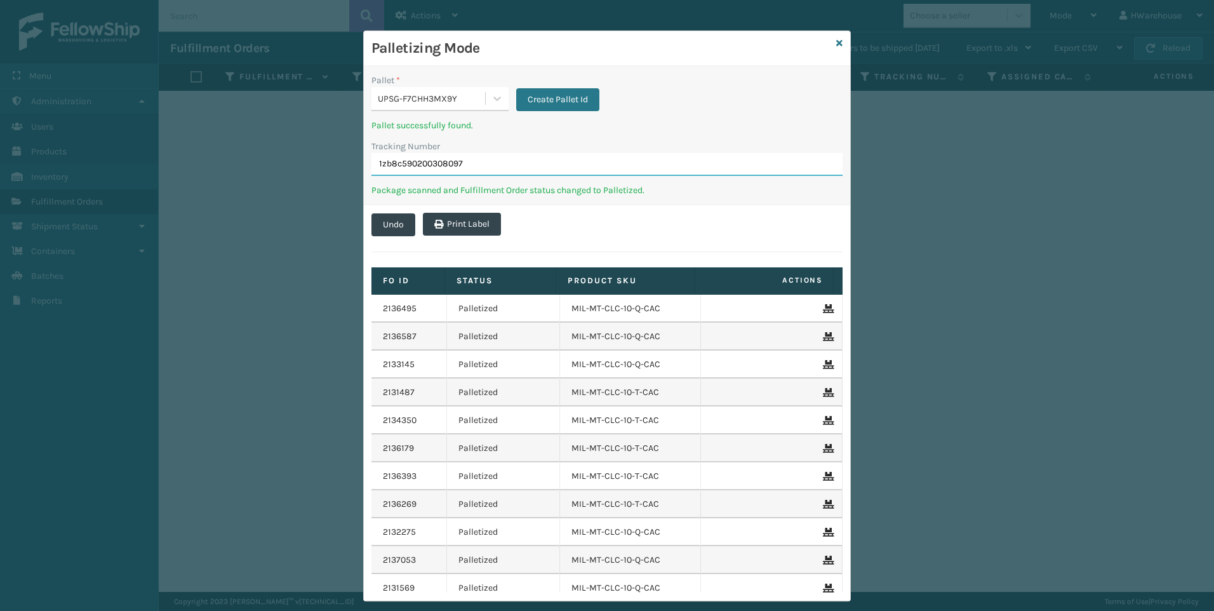
type input "1zb8c5902003080979"
type input "1zb8c5902001672968"
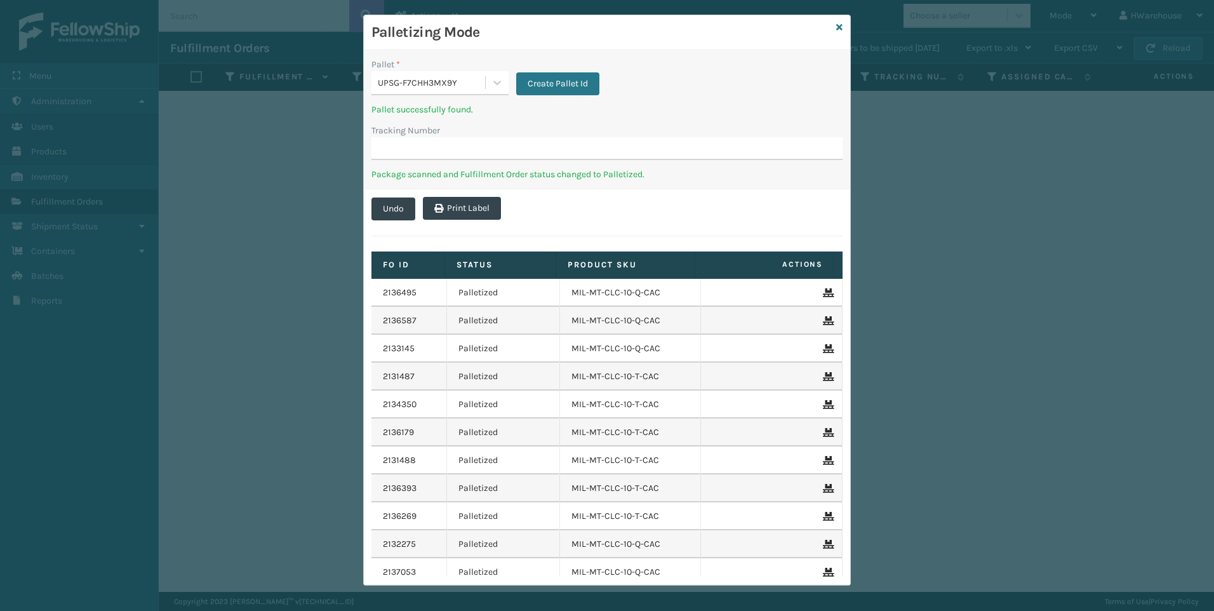
scroll to position [21, 0]
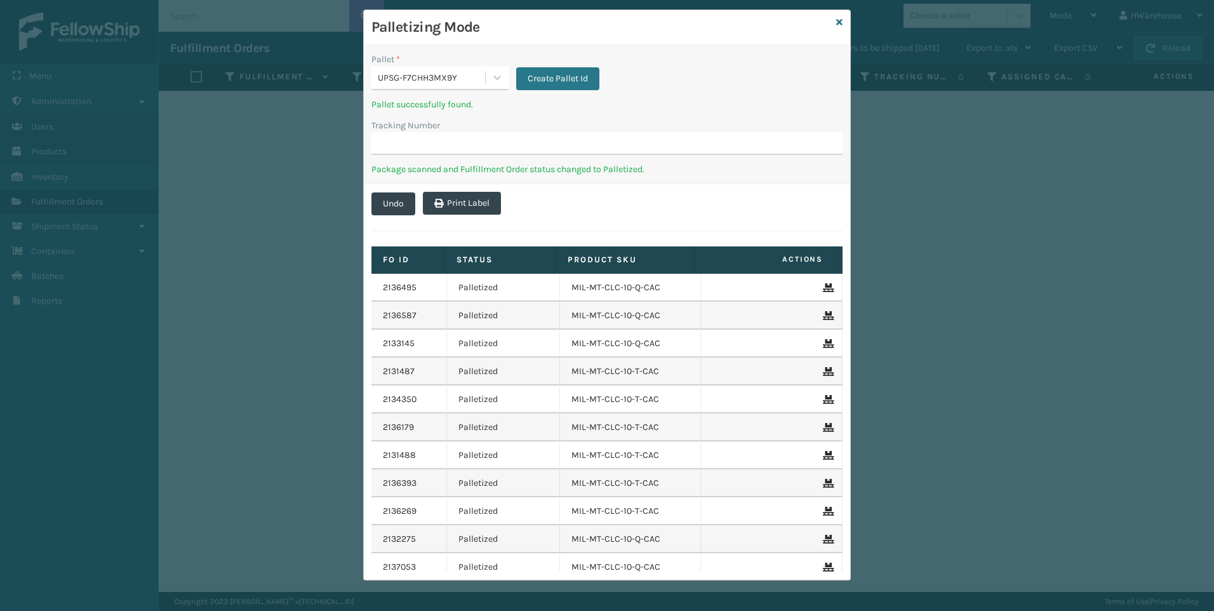
drag, startPoint x: 375, startPoint y: 199, endPoint x: 576, endPoint y: 204, distance: 201.3
click at [576, 204] on div "Undo Print Label" at bounding box center [607, 203] width 486 height 39
click at [837, 387] on div "2136495 Palletized MIL-MT-CLC-10-Q-CAC 2136587 Palletized MIL-MT-CLC-10-Q-CAC 2…" at bounding box center [606, 423] width 471 height 298
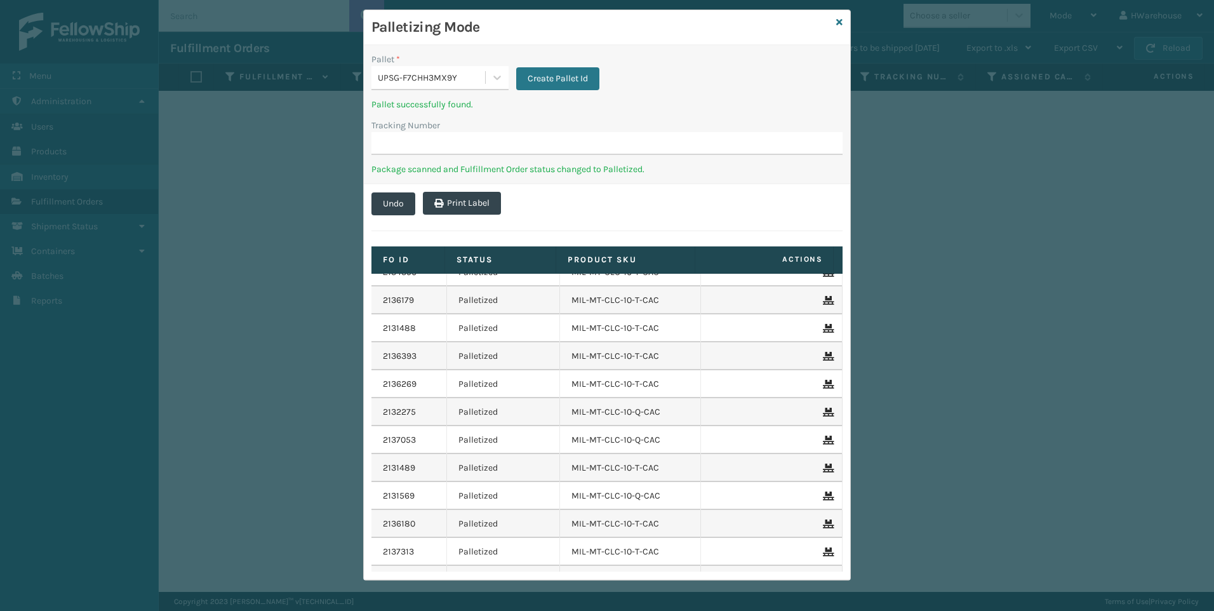
scroll to position [177, 0]
click at [836, 19] on icon at bounding box center [839, 22] width 6 height 9
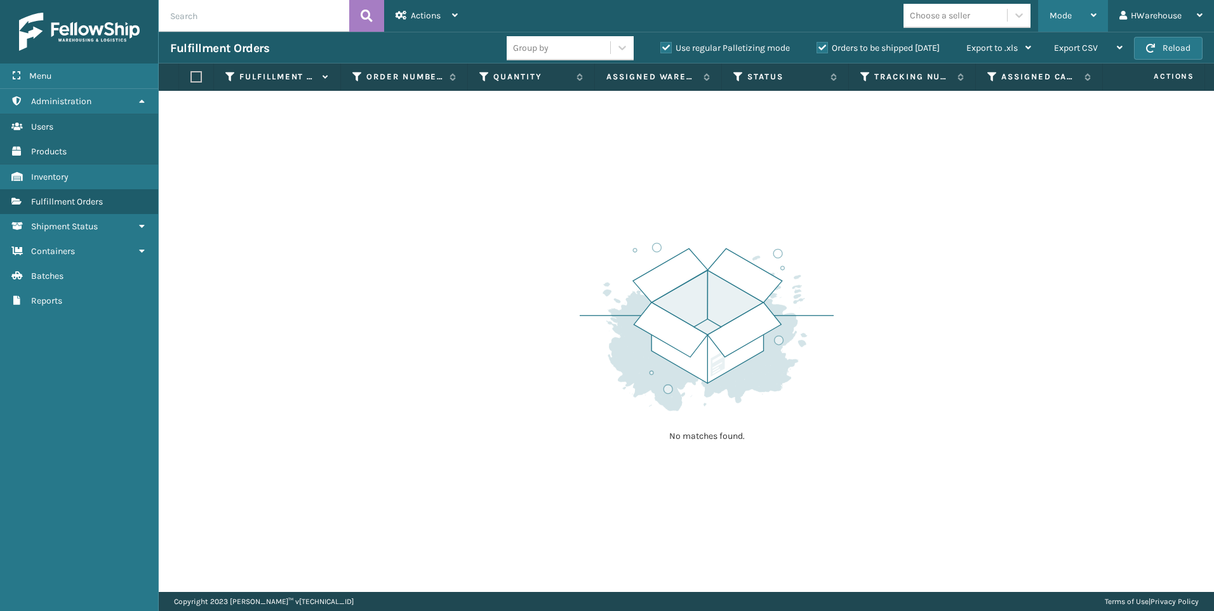
click at [1051, 22] on div "Mode" at bounding box center [1072, 16] width 47 height 32
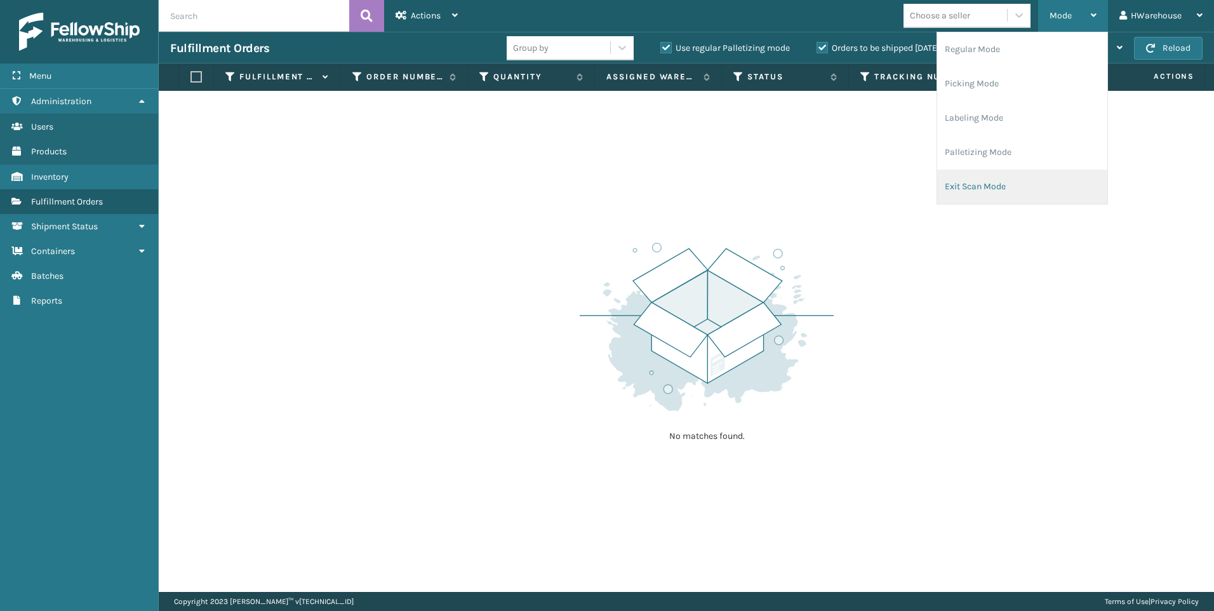
click at [1004, 187] on li "Exit Scan Mode" at bounding box center [1022, 187] width 170 height 34
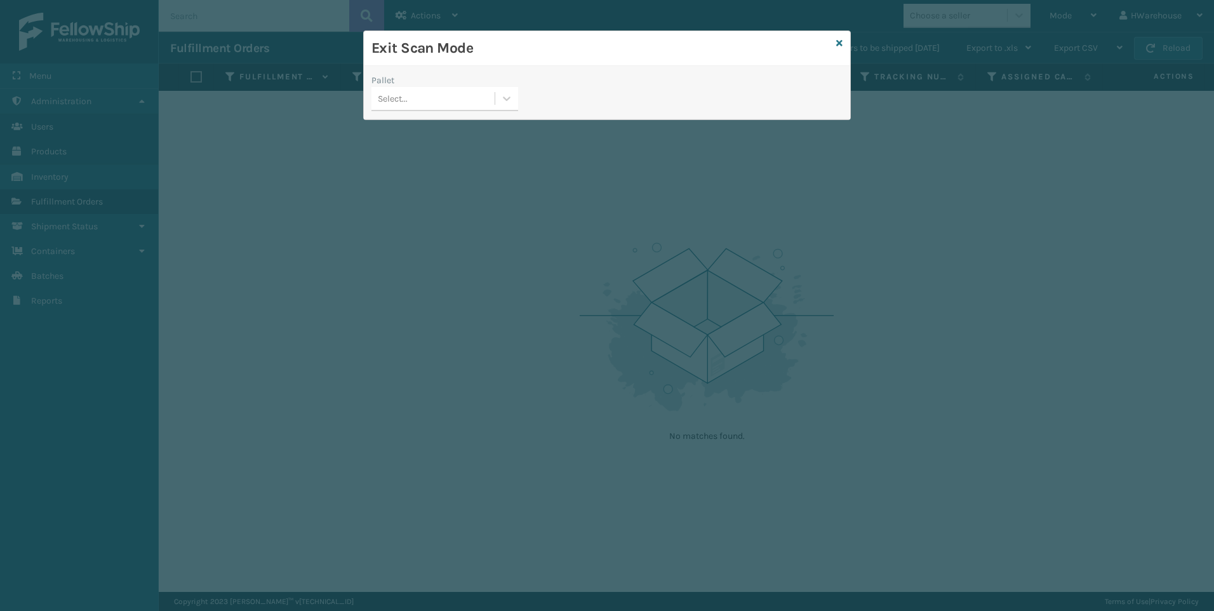
click at [430, 97] on div "Select..." at bounding box center [432, 98] width 123 height 21
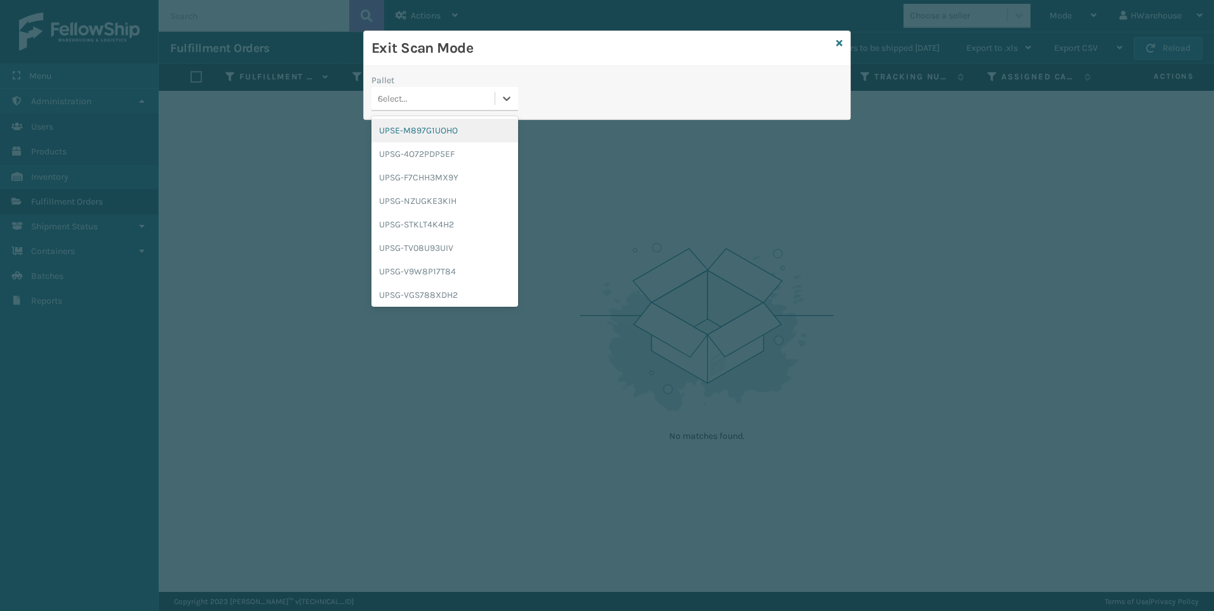
type input "upsg-f7chh3mx9y"
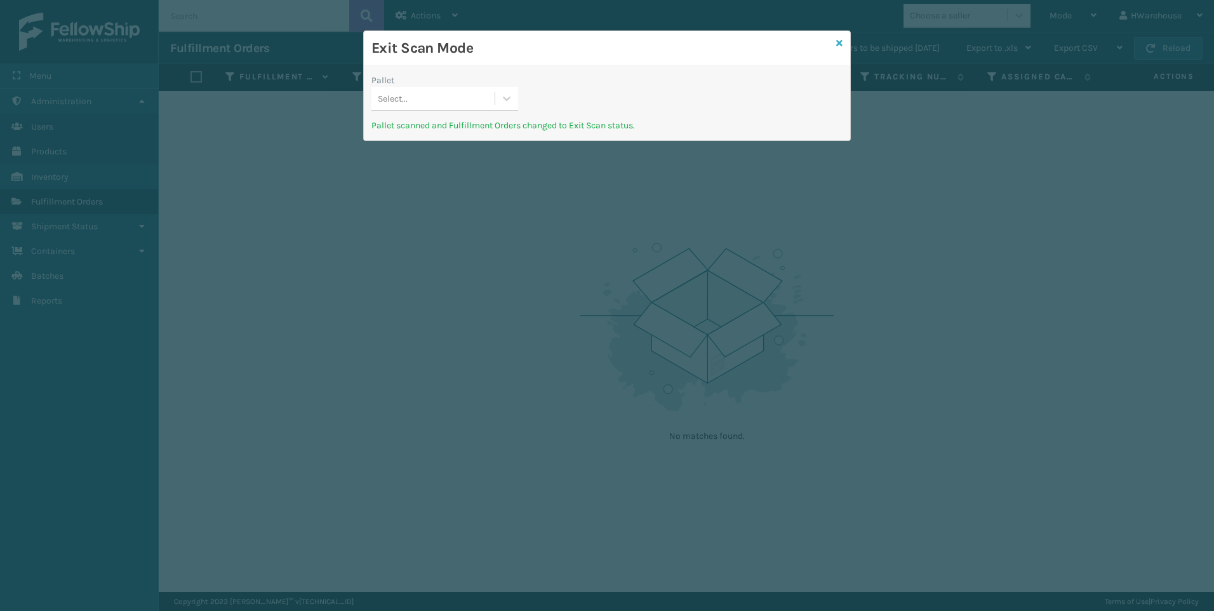
click at [839, 43] on icon at bounding box center [839, 43] width 6 height 9
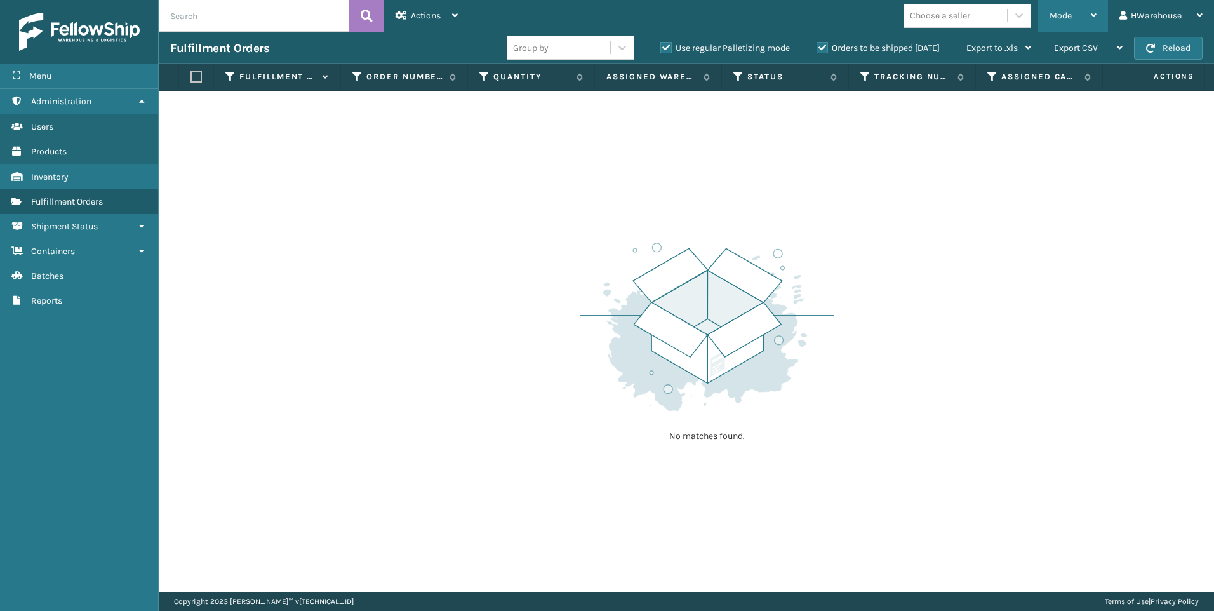
click at [1075, 18] on div "Mode" at bounding box center [1072, 16] width 47 height 32
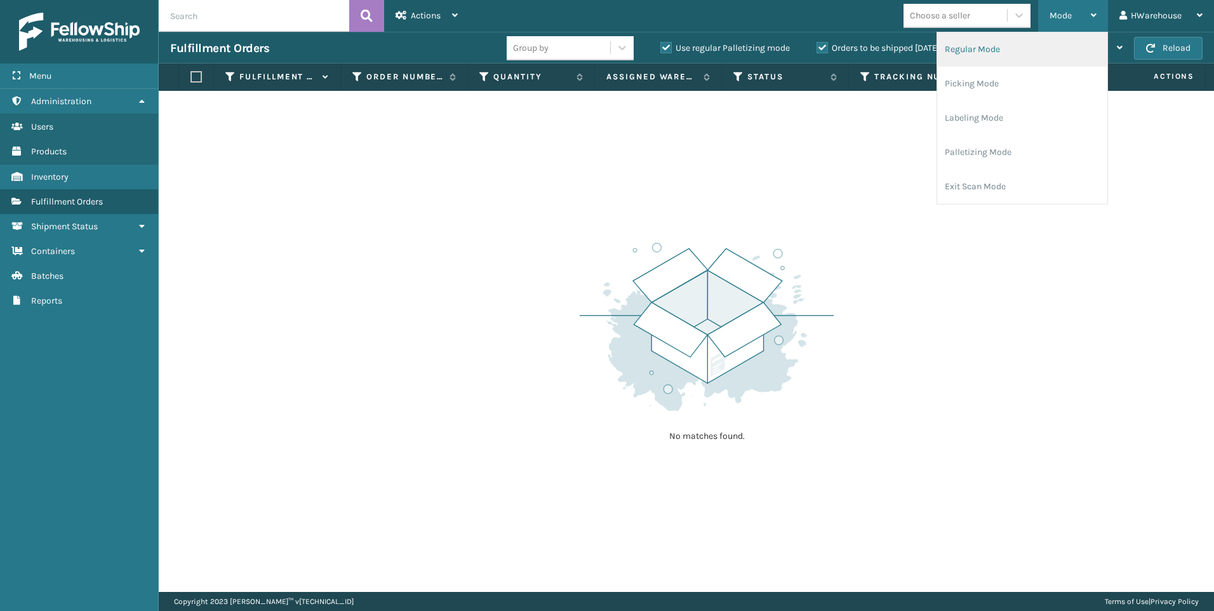
click at [1002, 46] on li "Regular Mode" at bounding box center [1022, 49] width 170 height 34
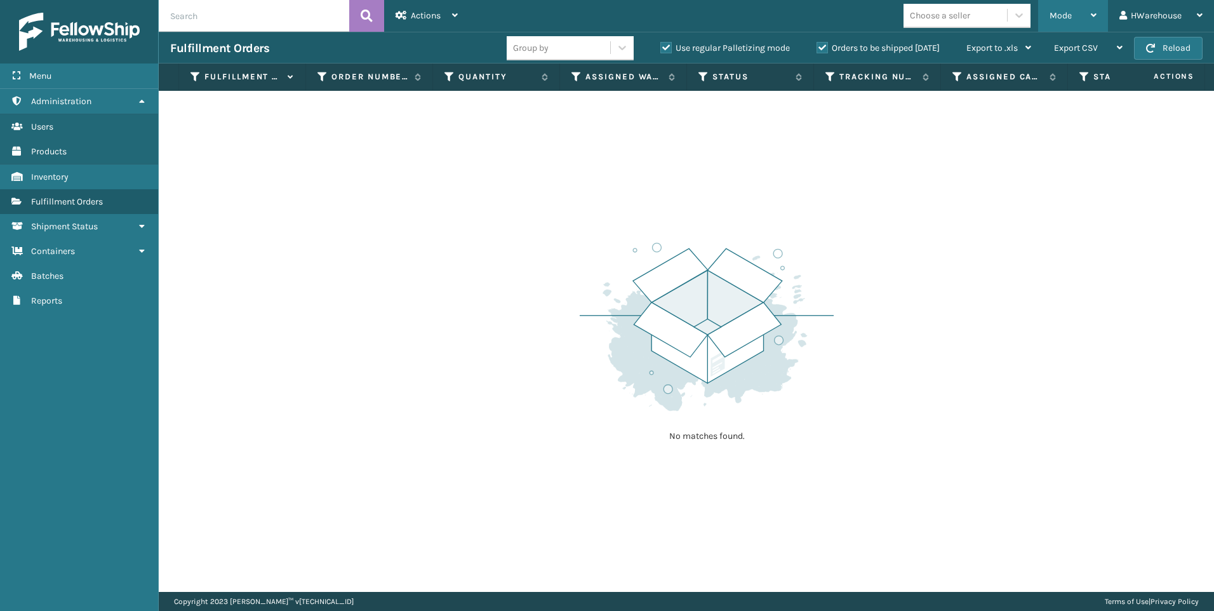
click at [1070, 18] on span "Mode" at bounding box center [1060, 15] width 22 height 11
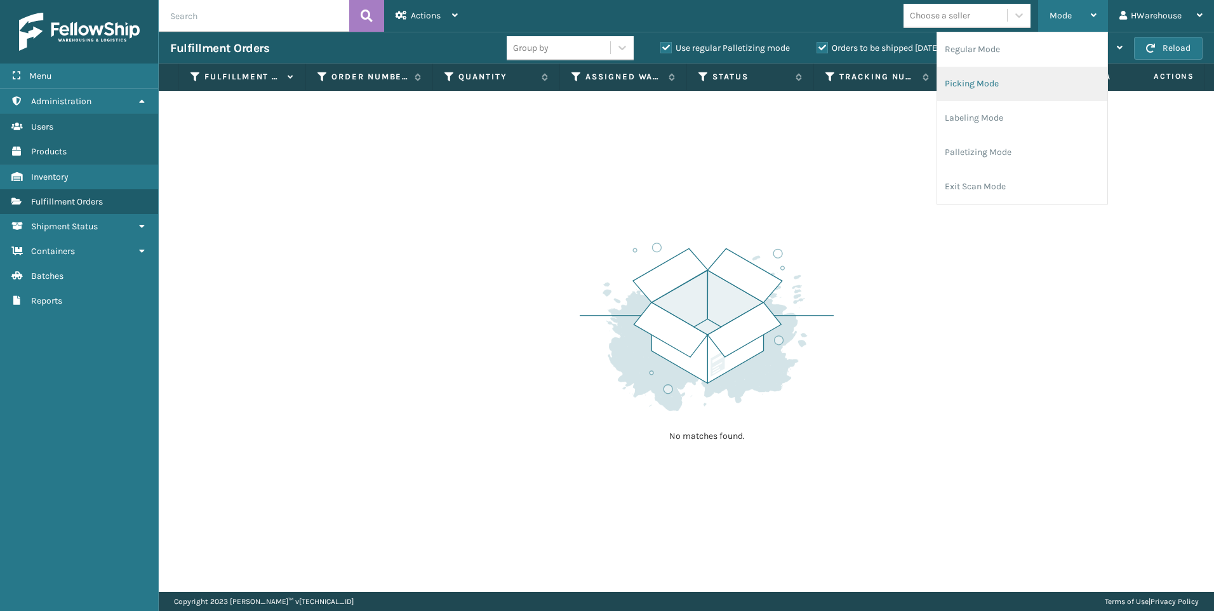
click at [1011, 81] on li "Picking Mode" at bounding box center [1022, 84] width 170 height 34
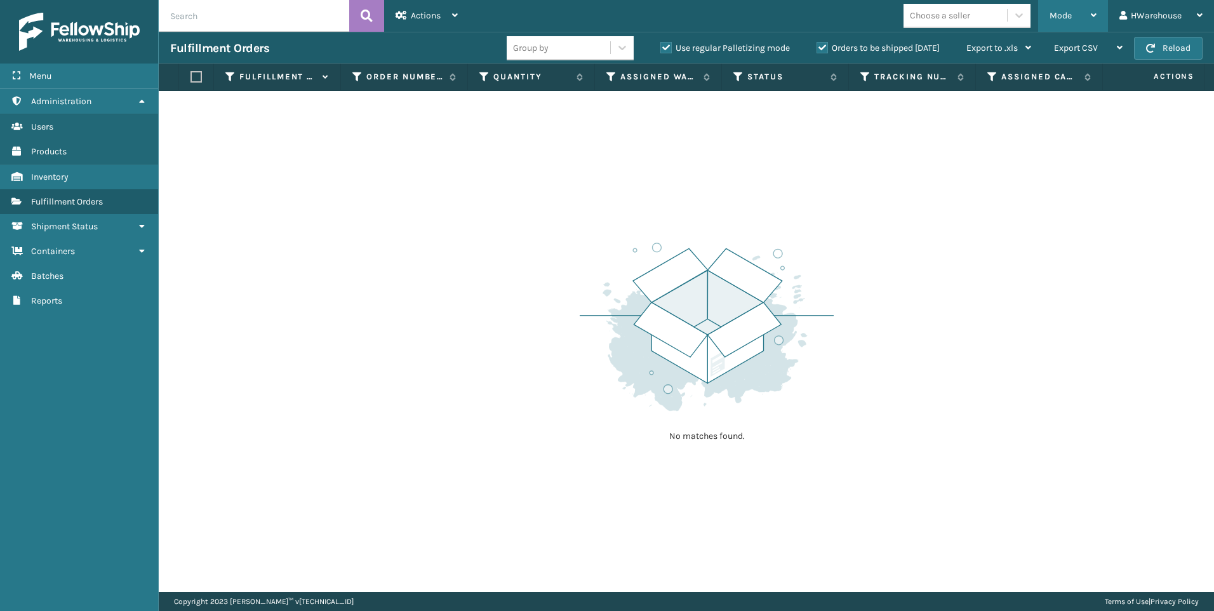
click at [1060, 20] on span "Mode" at bounding box center [1060, 15] width 22 height 11
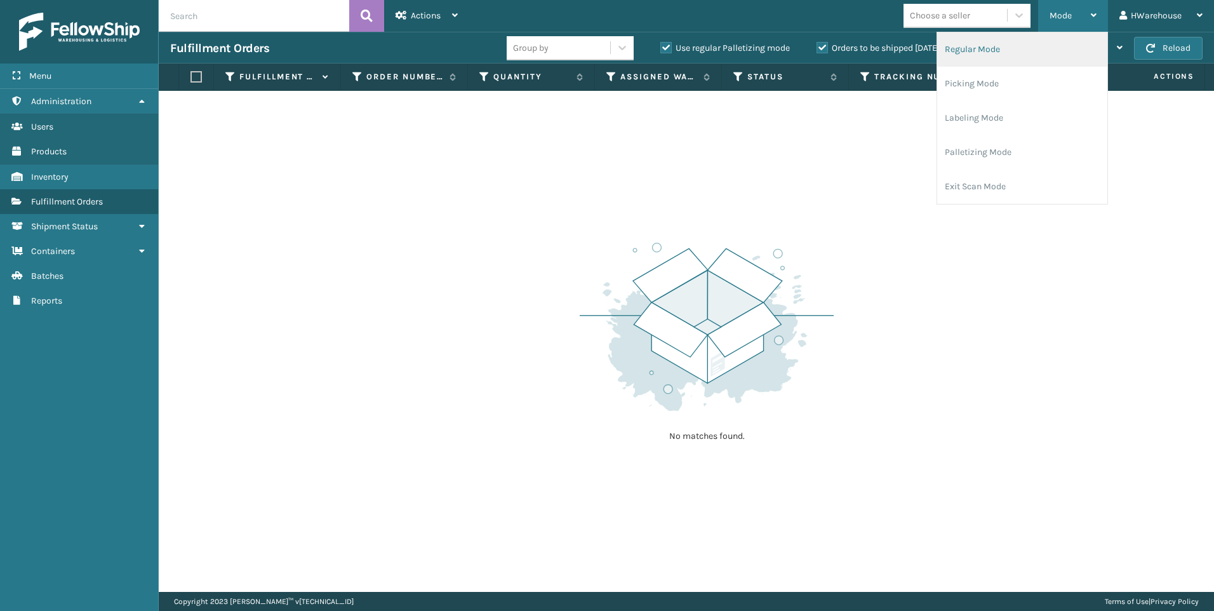
click at [1026, 46] on li "Regular Mode" at bounding box center [1022, 49] width 170 height 34
